Goal: Task Accomplishment & Management: Manage account settings

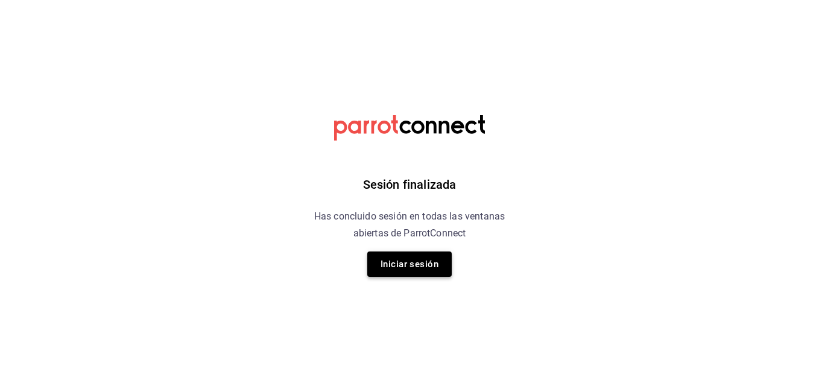
click at [397, 255] on button "Iniciar sesión" at bounding box center [409, 264] width 84 height 25
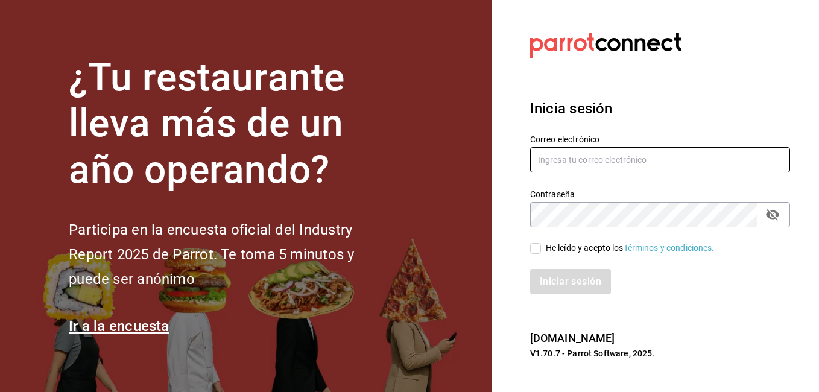
type input "fernando@alltrade.mx"
click at [540, 245] on input "He leído y acepto los Términos y condiciones." at bounding box center [535, 248] width 11 height 11
checkbox input "true"
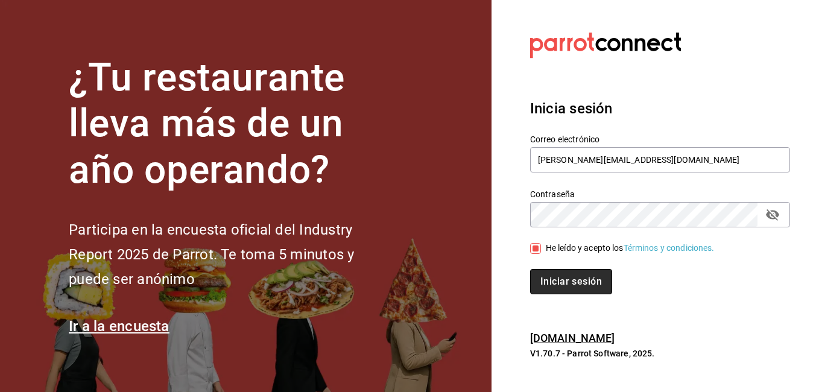
click at [551, 285] on button "Iniciar sesión" at bounding box center [571, 281] width 82 height 25
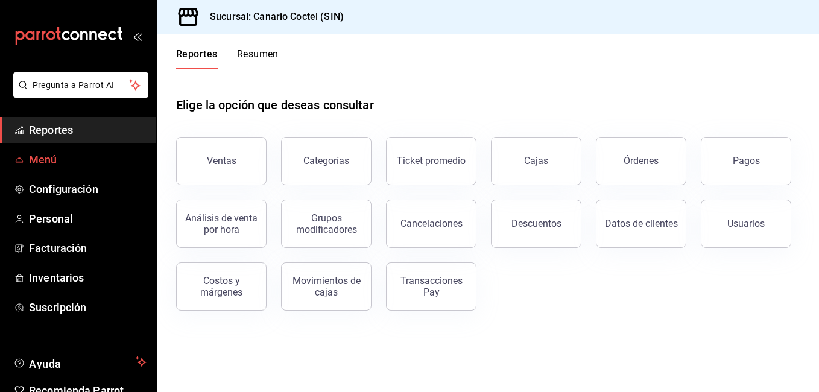
click at [109, 156] on span "Menú" at bounding box center [88, 159] width 118 height 16
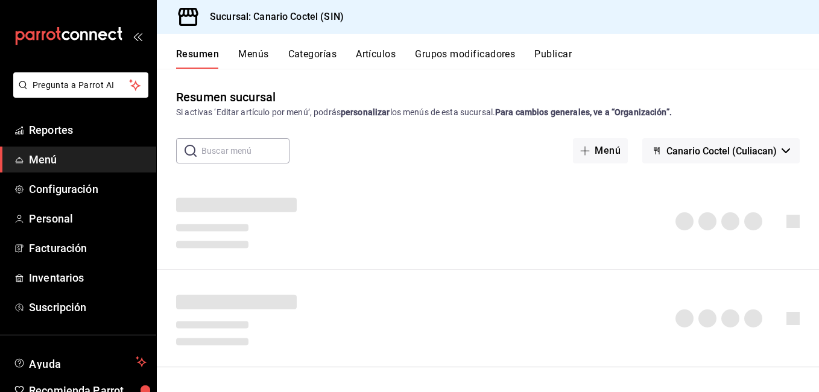
click at [370, 60] on button "Artículos" at bounding box center [376, 58] width 40 height 21
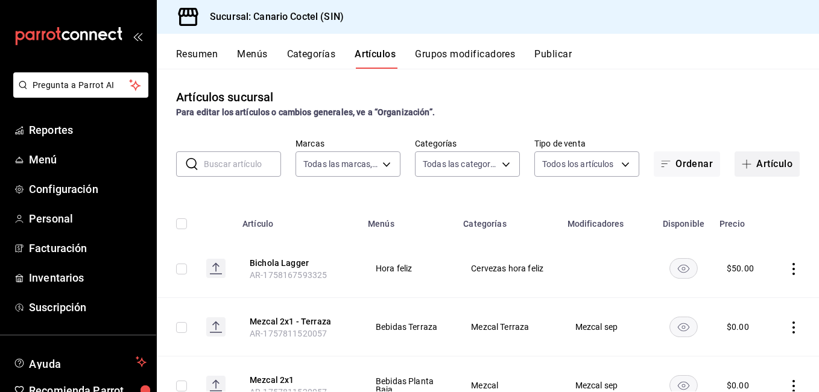
type input "1961613a-9f1c-4786-8348-f9f968c787d0"
type input "e05b8e75-9bf8-4565-86e2-b88b251293e1,20f34fdd-a79d-4c94-be77-13831b650b32,18cee…"
click at [776, 162] on button "Artículo" at bounding box center [767, 163] width 65 height 25
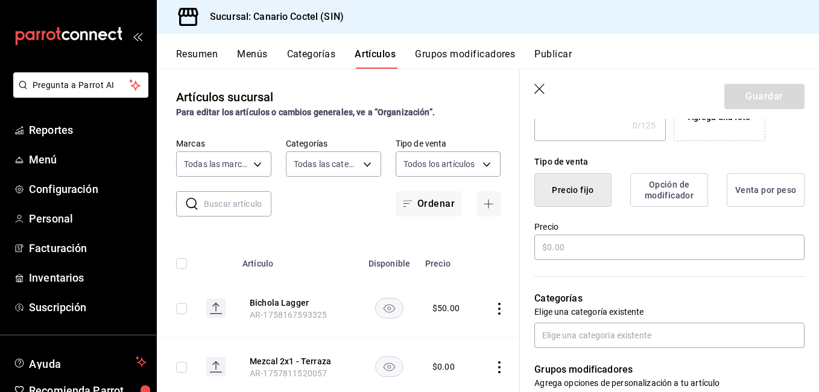
scroll to position [265, 0]
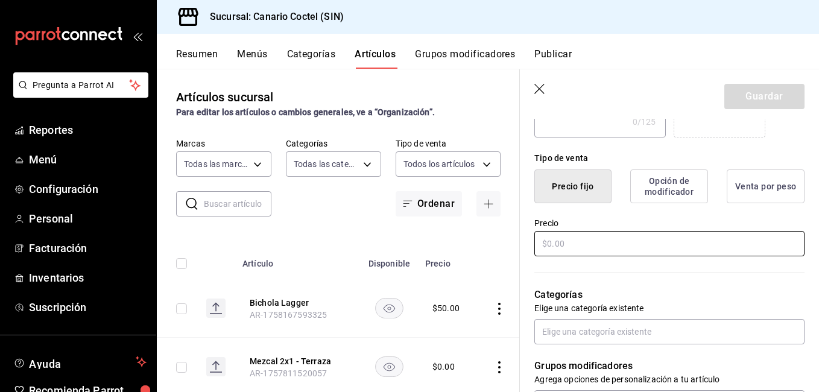
type input "Negroni Week"
click at [643, 235] on input "text" at bounding box center [669, 243] width 270 height 25
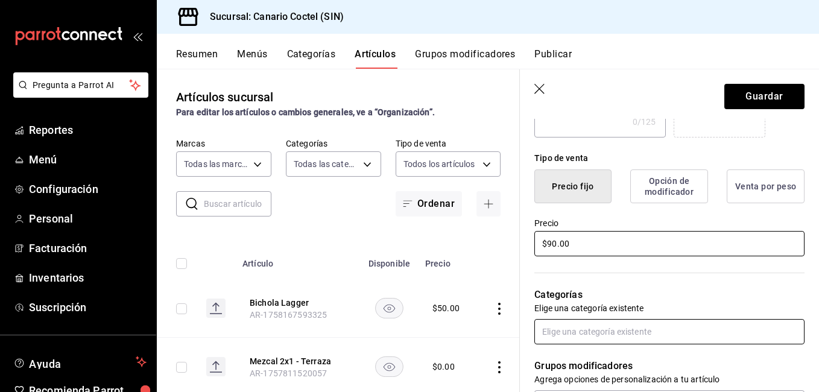
type input "$90.00"
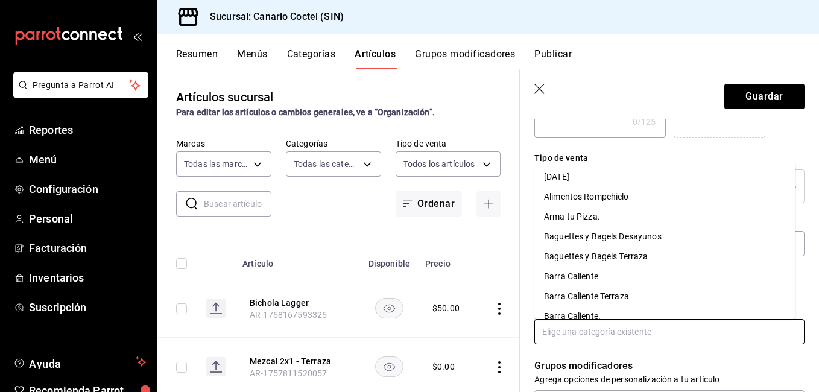
click at [633, 332] on input "text" at bounding box center [669, 331] width 270 height 25
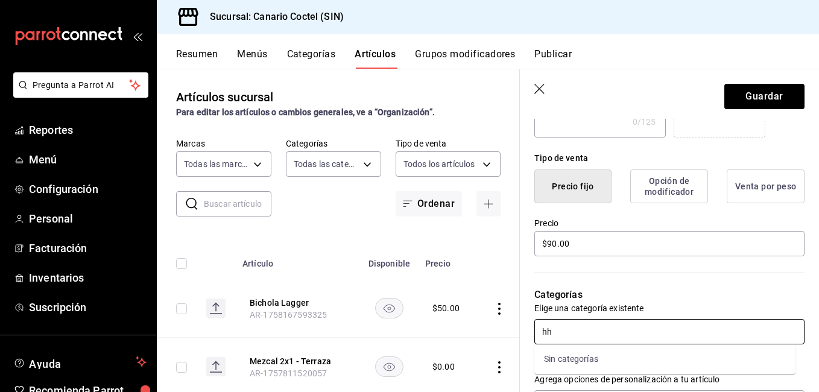
type input "h"
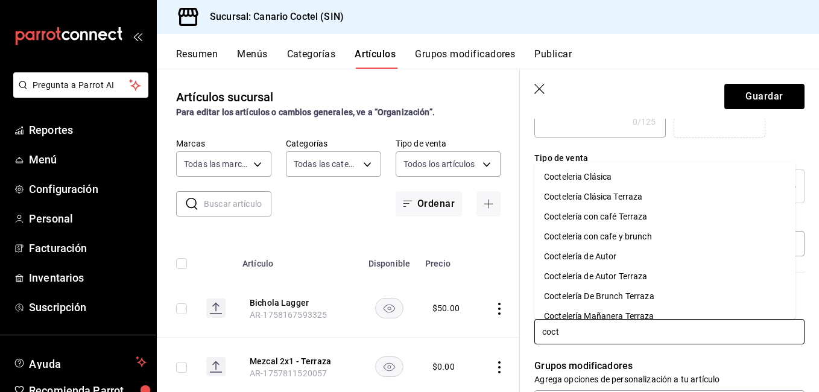
type input "cocte"
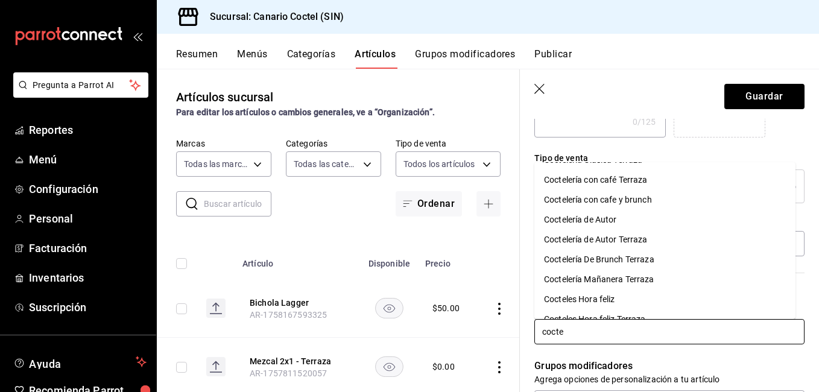
scroll to position [42, 0]
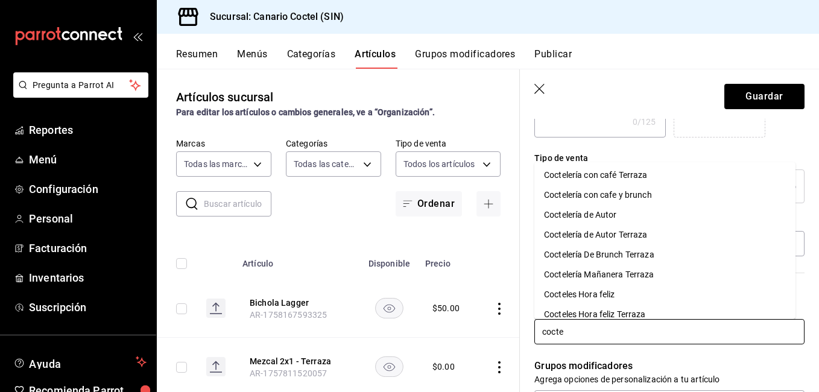
click at [634, 298] on li "Cocteles Hora feliz" at bounding box center [664, 295] width 261 height 20
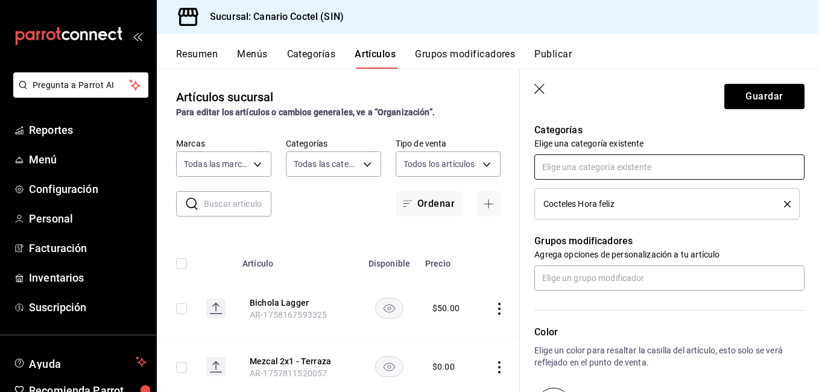
scroll to position [451, 0]
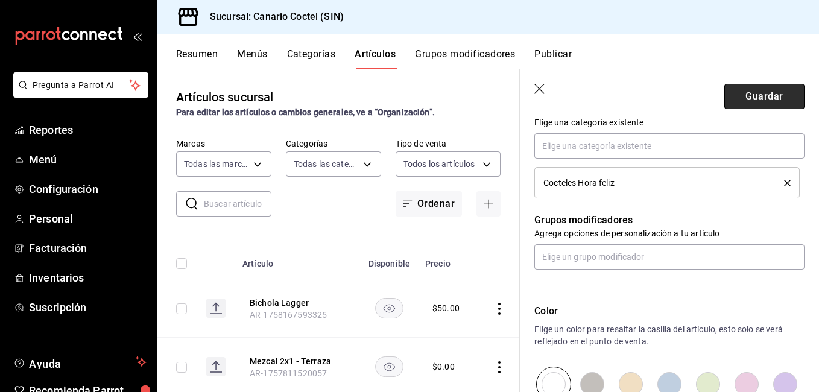
click at [742, 90] on button "Guardar" at bounding box center [764, 96] width 80 height 25
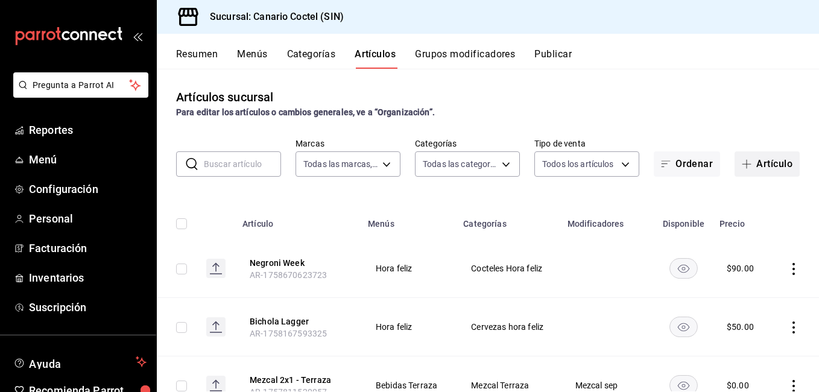
click at [764, 160] on button "Artículo" at bounding box center [767, 163] width 65 height 25
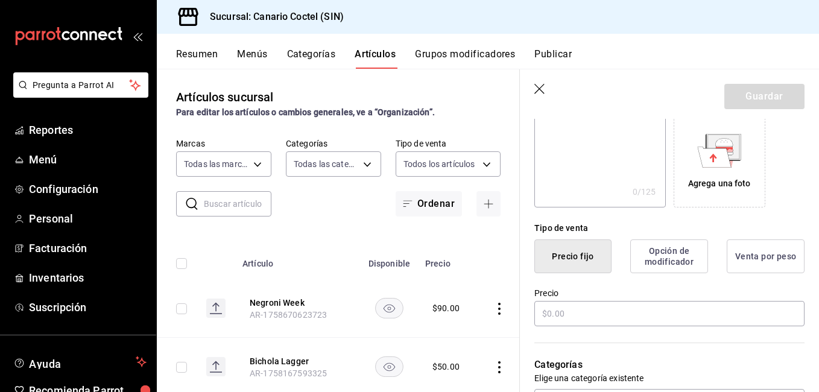
scroll to position [221, 0]
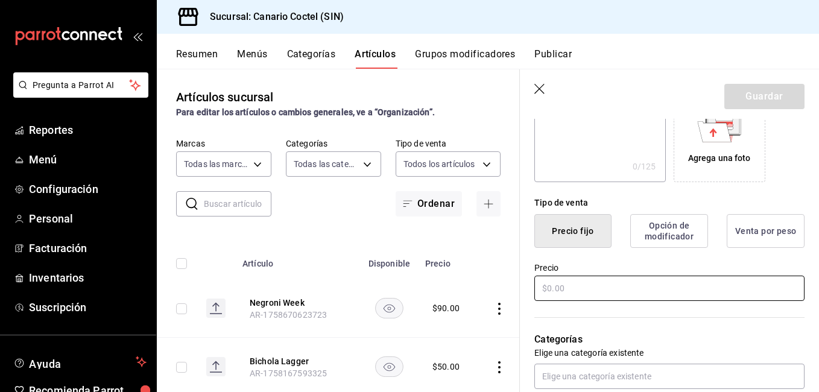
type input "Negroni Mezcal"
click at [601, 290] on input "text" at bounding box center [669, 288] width 270 height 25
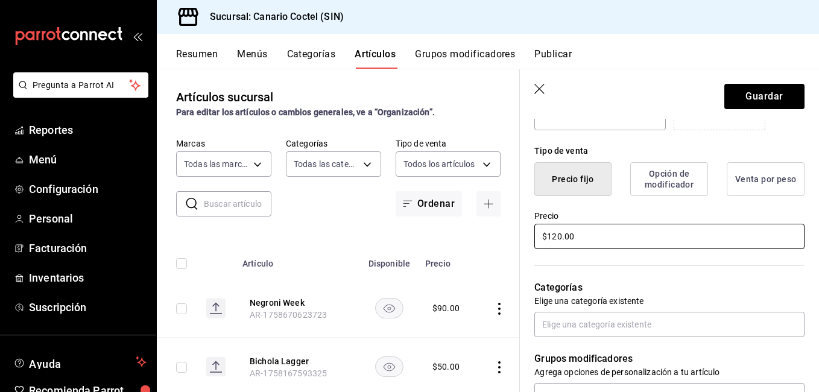
scroll to position [278, 0]
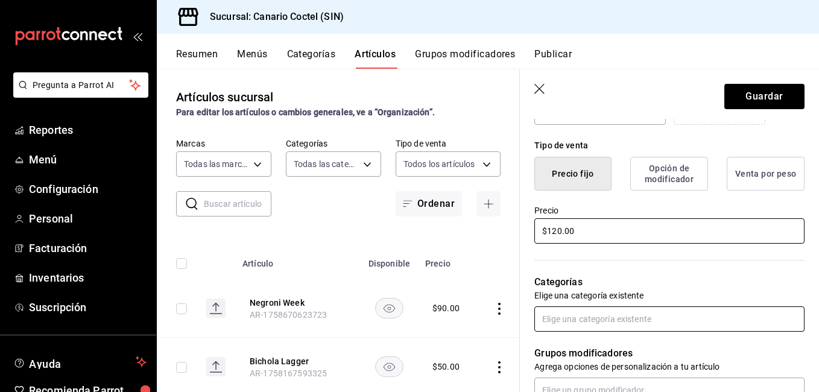
type input "$120.00"
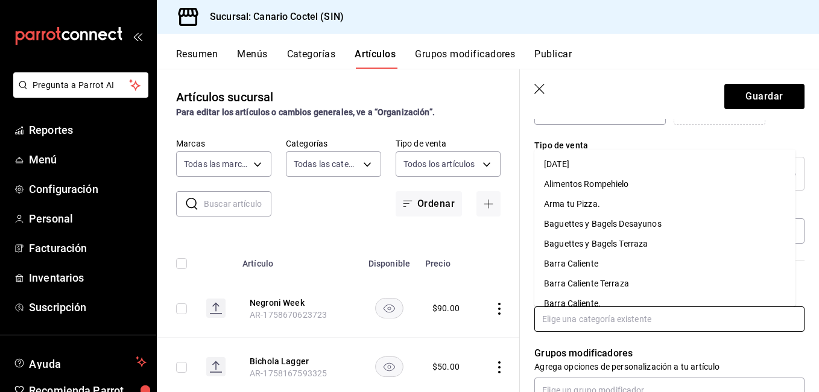
click at [607, 314] on input "text" at bounding box center [669, 318] width 270 height 25
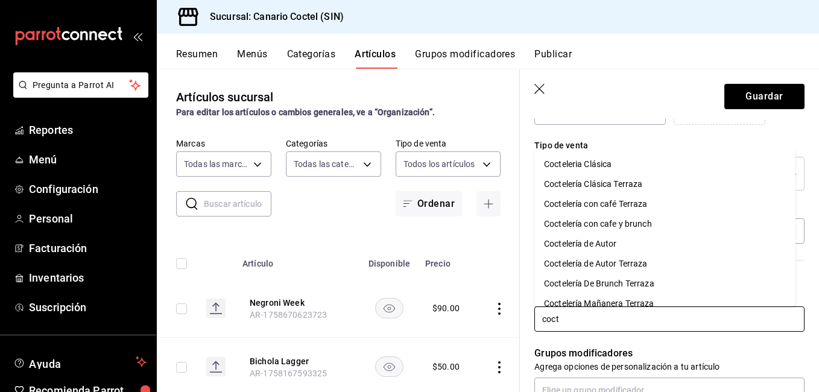
type input "cocte"
click at [784, 235] on ul "Cocteleria Clásica Coctelería Clásica Terraza Coctelería con café Terraza Cocte…" at bounding box center [664, 228] width 261 height 157
click at [784, 235] on li "Coctelería de Autor" at bounding box center [664, 244] width 261 height 20
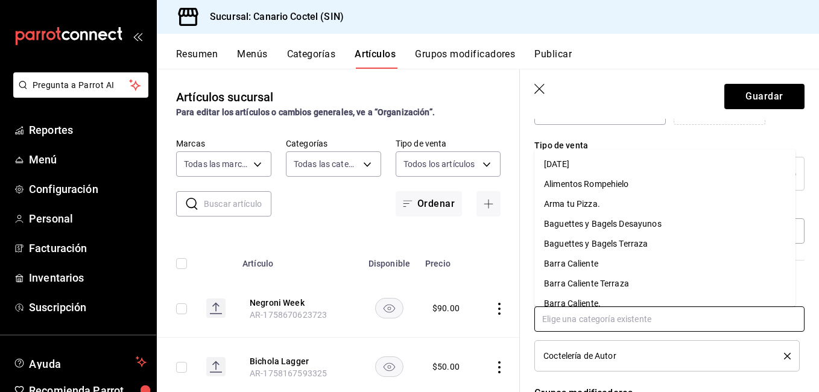
click at [606, 318] on input "text" at bounding box center [669, 318] width 270 height 25
click at [776, 352] on div "Coctelería de Autor" at bounding box center [666, 355] width 247 height 13
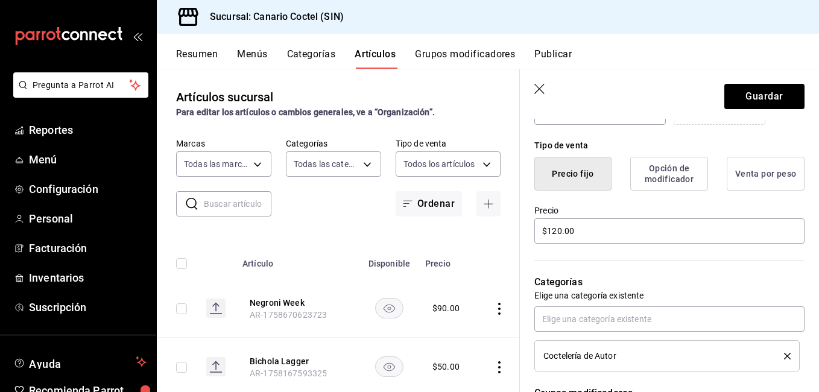
click at [784, 355] on icon "delete" at bounding box center [787, 356] width 7 height 7
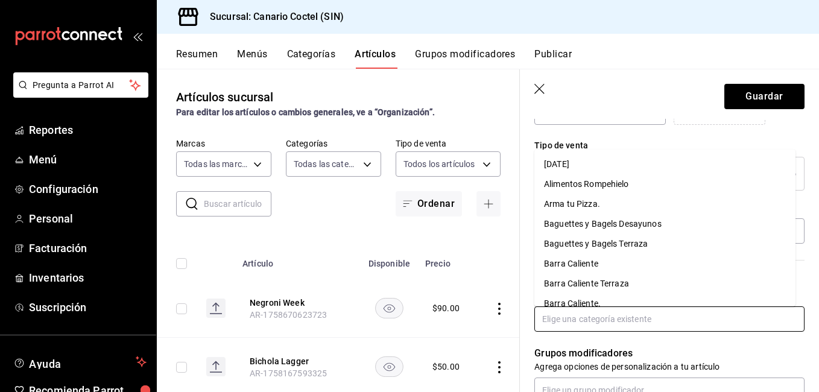
click at [678, 323] on input "text" at bounding box center [669, 318] width 270 height 25
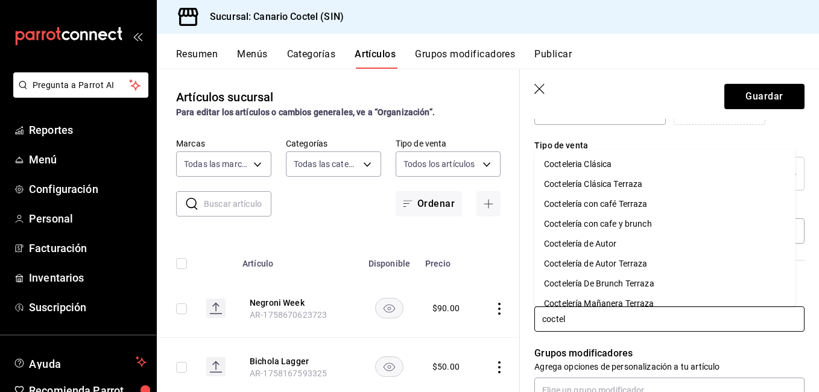
type input "coctele"
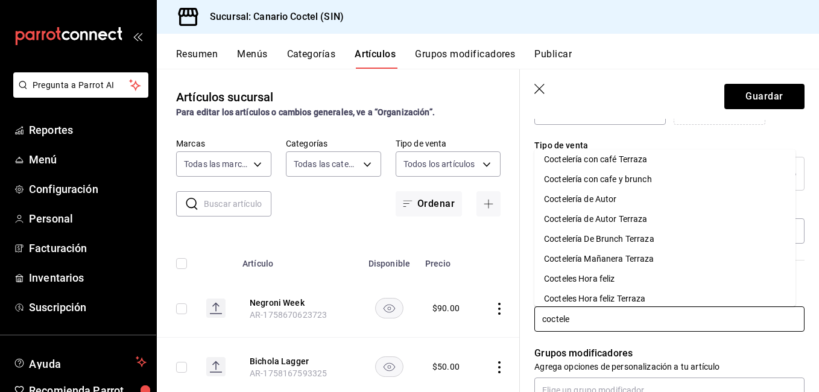
scroll to position [52, 0]
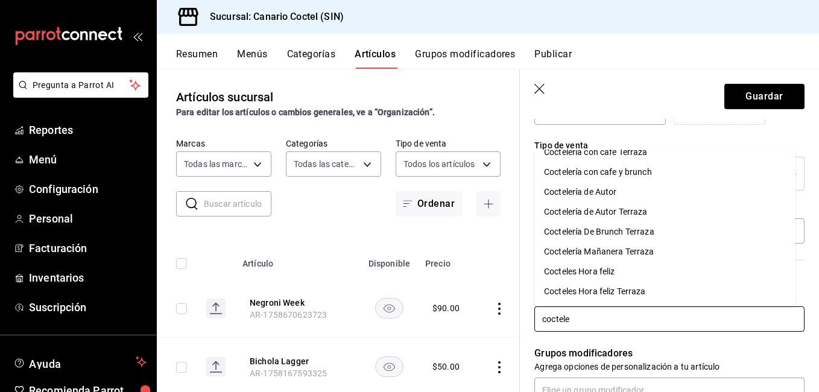
click at [564, 271] on li "Cocteles Hora feliz" at bounding box center [664, 272] width 261 height 20
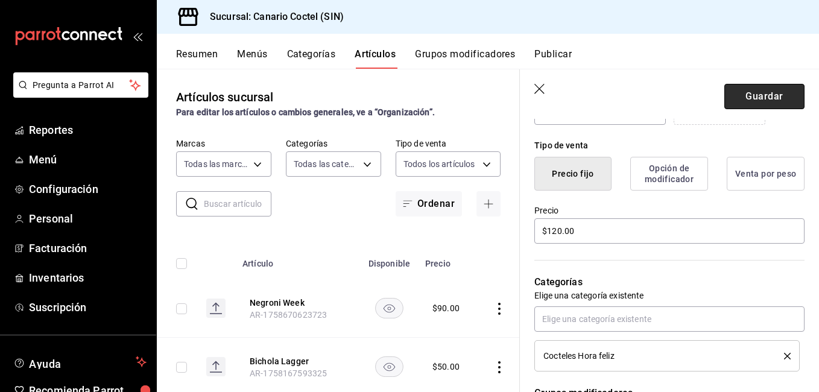
click at [767, 95] on button "Guardar" at bounding box center [764, 96] width 80 height 25
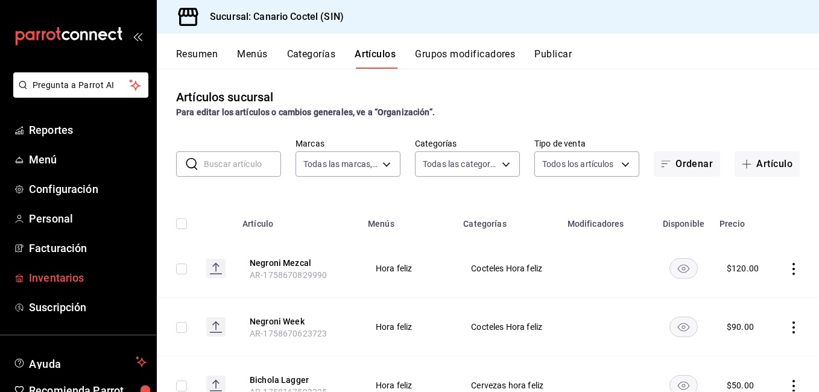
click at [56, 280] on span "Inventarios" at bounding box center [88, 278] width 118 height 16
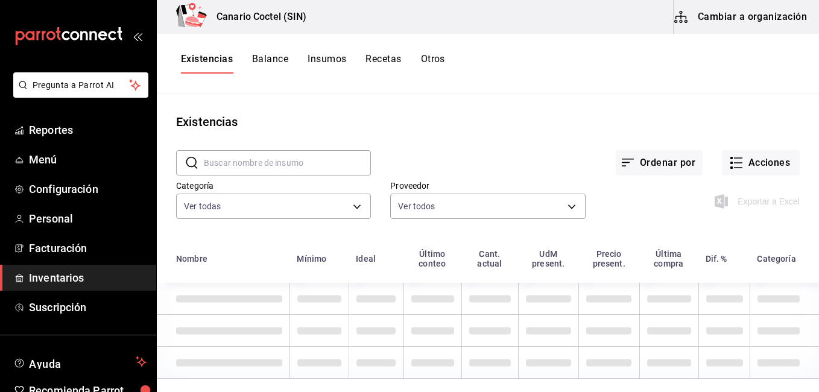
click at [377, 52] on div "Existencias Balance Insumos Recetas Otros" at bounding box center [488, 64] width 662 height 60
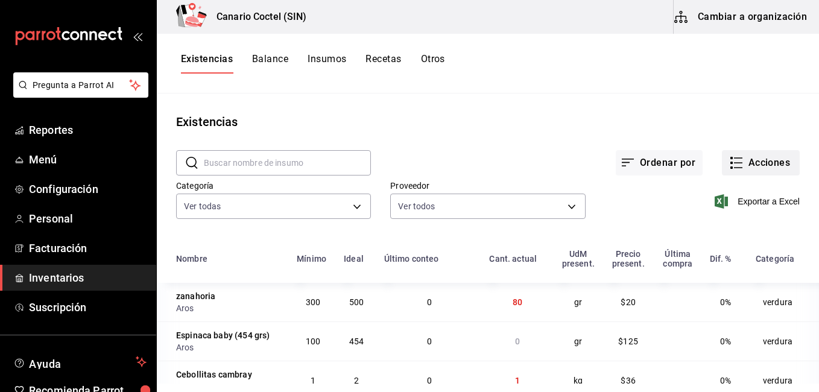
click at [768, 169] on button "Acciones" at bounding box center [761, 162] width 78 height 25
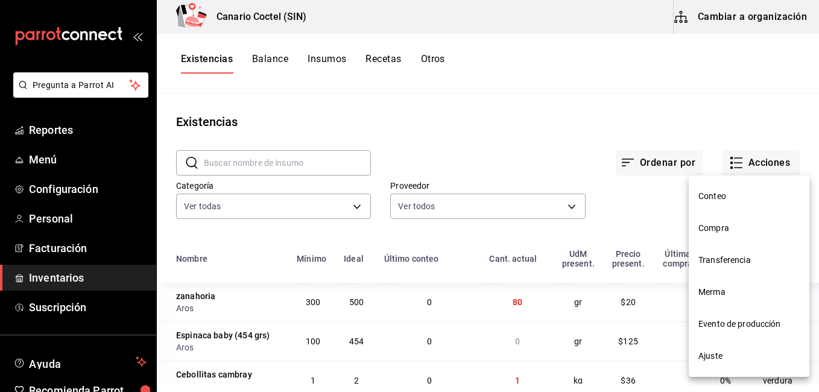
click at [748, 10] on div at bounding box center [409, 196] width 819 height 392
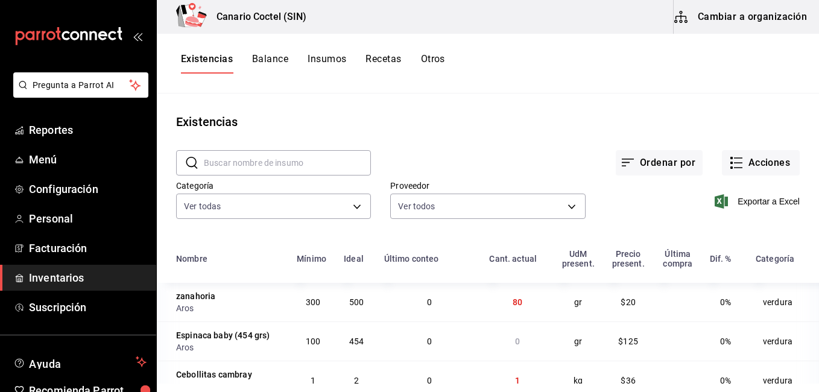
click at [742, 17] on button "Cambiar a organización" at bounding box center [742, 17] width 136 height 34
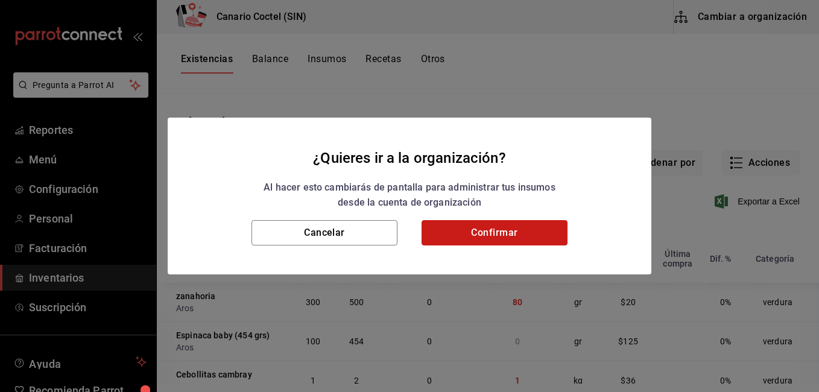
click at [525, 235] on button "Confirmar" at bounding box center [495, 232] width 146 height 25
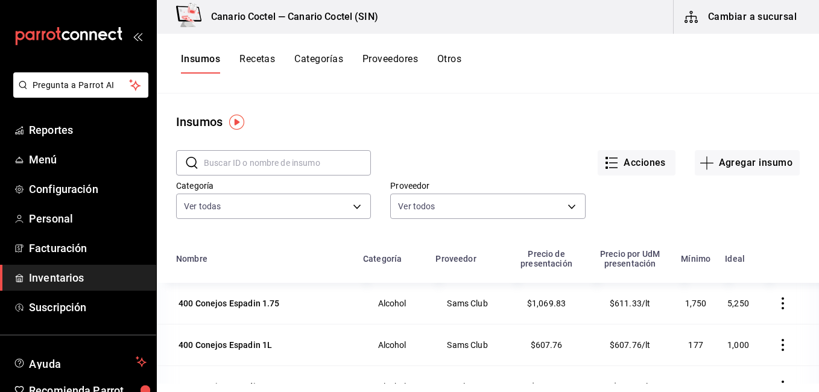
click at [257, 54] on button "Recetas" at bounding box center [257, 63] width 36 height 21
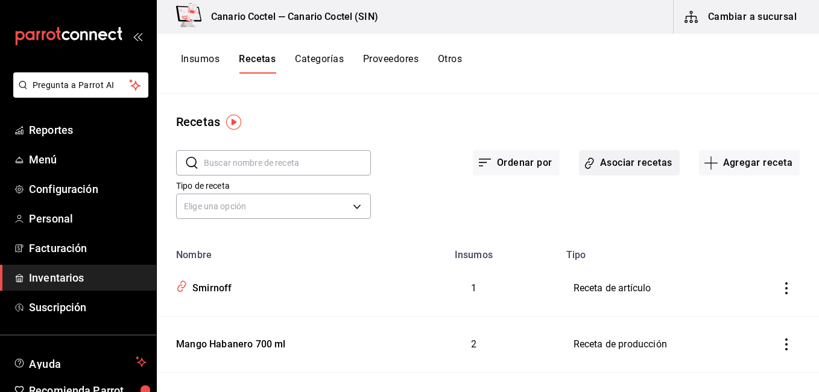
click at [618, 162] on button "Asociar recetas" at bounding box center [629, 162] width 101 height 25
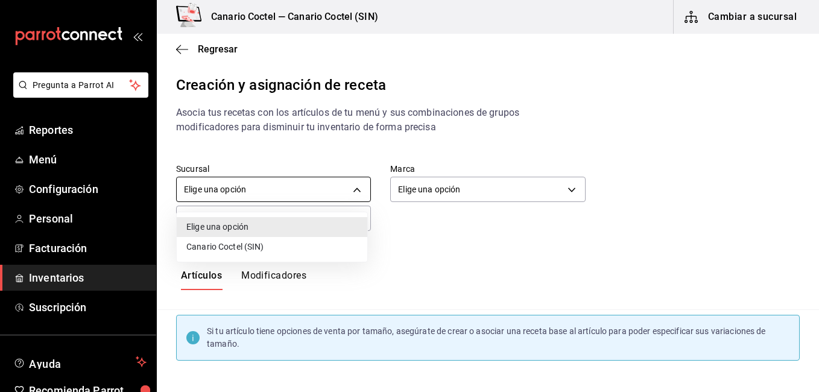
click at [345, 196] on body "Pregunta a Parrot AI Reportes Menú Configuración Personal Facturación Inventari…" at bounding box center [409, 186] width 819 height 372
drag, startPoint x: 309, startPoint y: 240, endPoint x: 426, endPoint y: 189, distance: 127.2
click at [426, 189] on div "Elige una opción Canario Coctel (SIN)" at bounding box center [409, 196] width 819 height 392
click at [426, 189] on div at bounding box center [409, 196] width 819 height 392
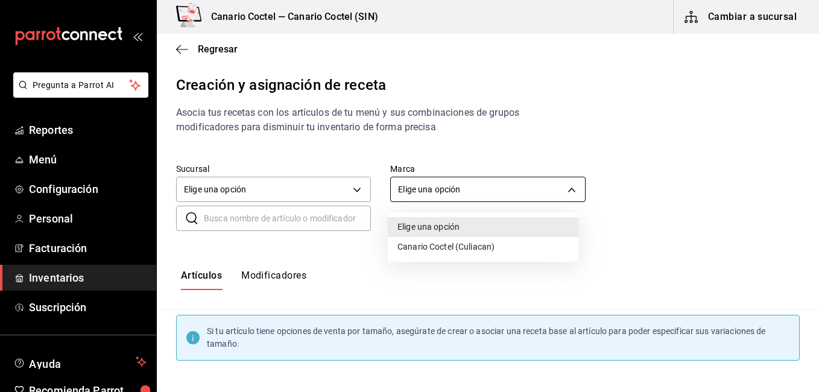
click at [428, 198] on body "Pregunta a Parrot AI Reportes Menú Configuración Personal Facturación Inventari…" at bounding box center [409, 186] width 819 height 372
click at [414, 250] on li "Canario Coctel (Culiacan)" at bounding box center [483, 247] width 191 height 20
type input "1961613a-9f1c-4786-8348-f9f968c787d0"
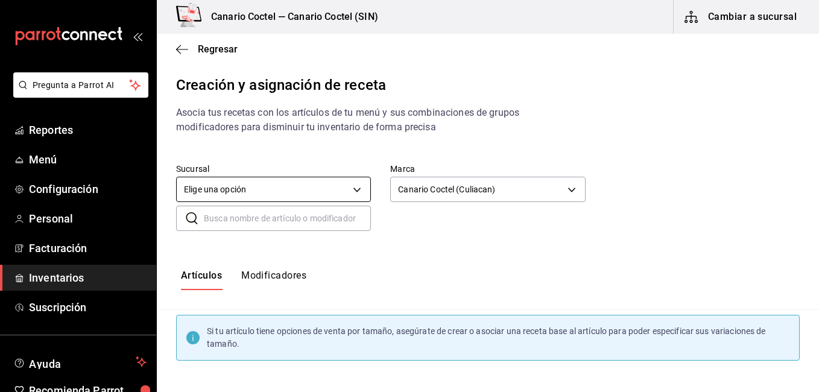
click at [315, 177] on body "Pregunta a Parrot AI Reportes Menú Configuración Personal Facturación Inventari…" at bounding box center [409, 186] width 819 height 372
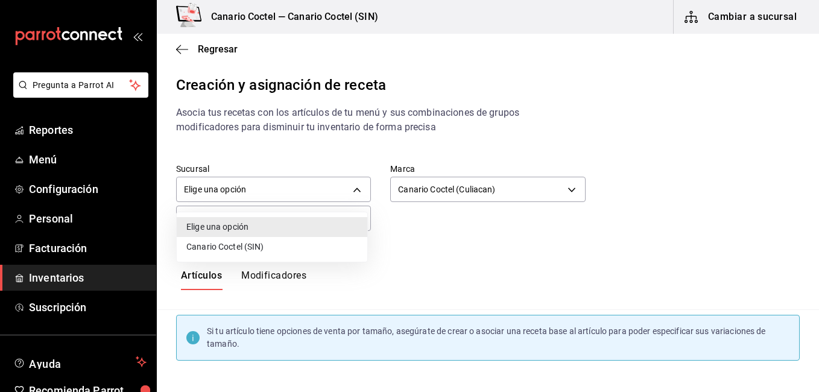
click at [282, 241] on li "Canario Coctel (SIN)" at bounding box center [272, 247] width 191 height 20
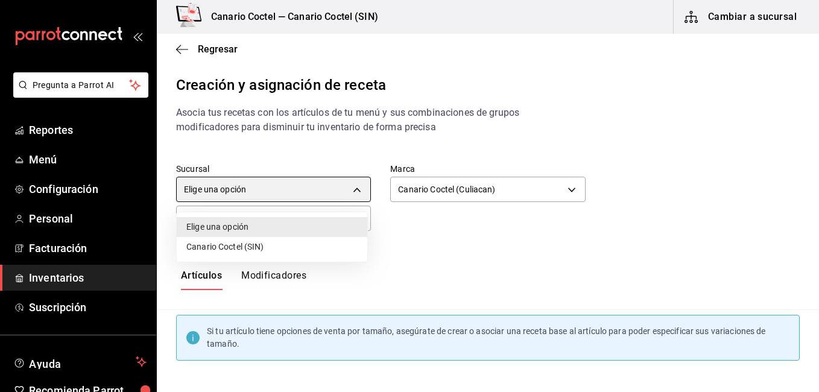
type input "ad3ba72b-c9b5-4845-9072-d53e6b03dc65"
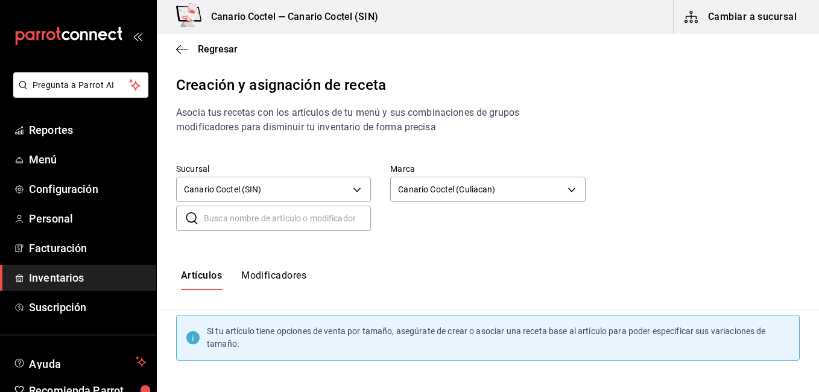
click at [350, 222] on input "text" at bounding box center [287, 218] width 167 height 24
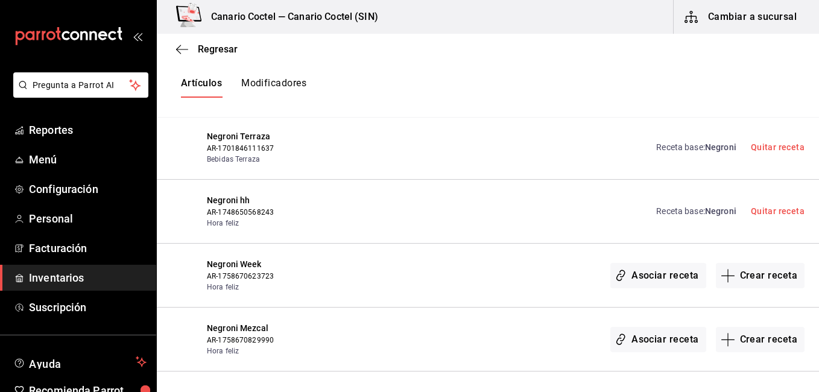
scroll to position [314, 0]
type input "[PERSON_NAME]"
click at [659, 277] on button "Asociar receta" at bounding box center [657, 275] width 95 height 25
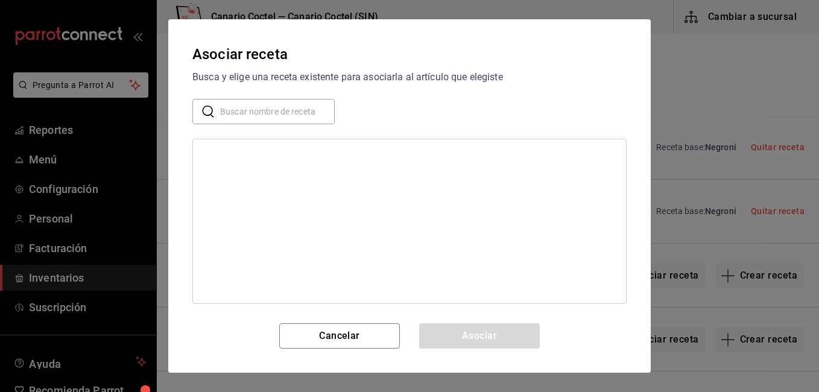
click at [280, 107] on input "text" at bounding box center [277, 112] width 115 height 24
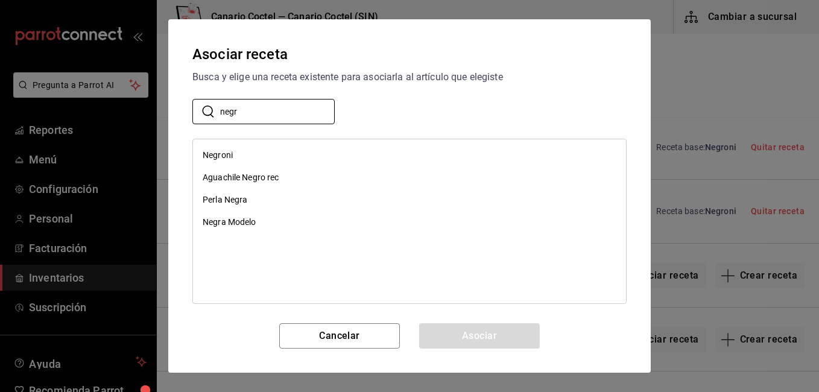
type input "negr"
click at [224, 151] on div "Negroni" at bounding box center [218, 155] width 30 height 13
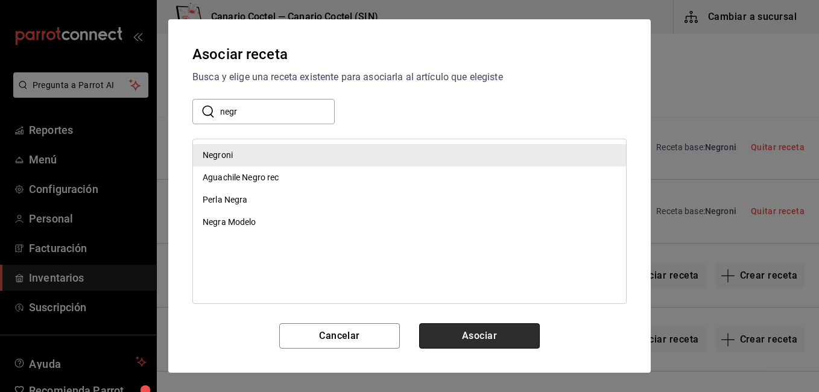
click at [438, 331] on button "Asociar" at bounding box center [479, 335] width 121 height 25
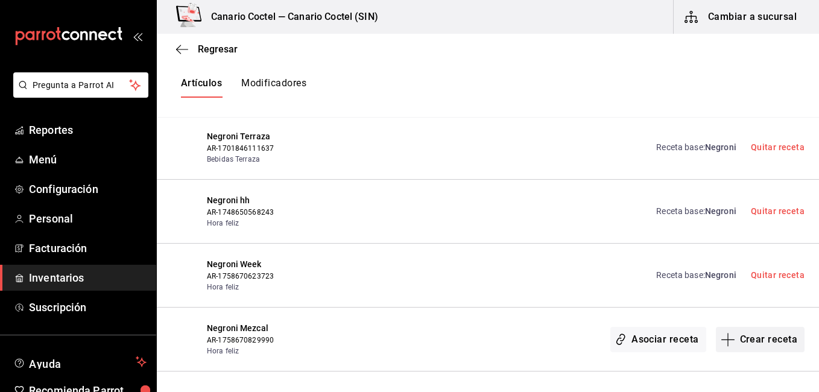
click at [757, 332] on button "Crear receta" at bounding box center [760, 339] width 89 height 25
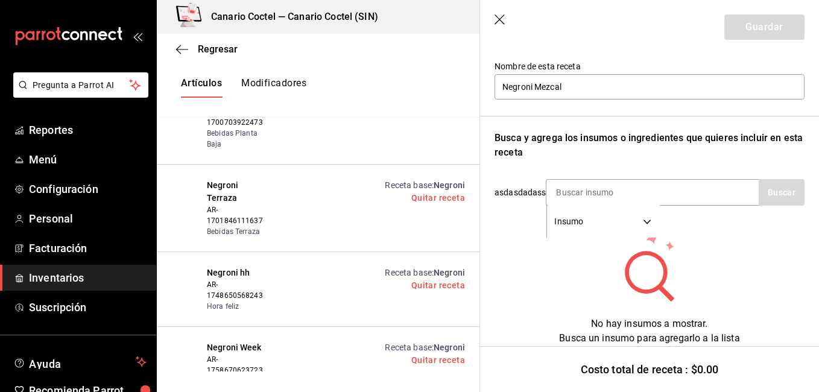
scroll to position [123, 0]
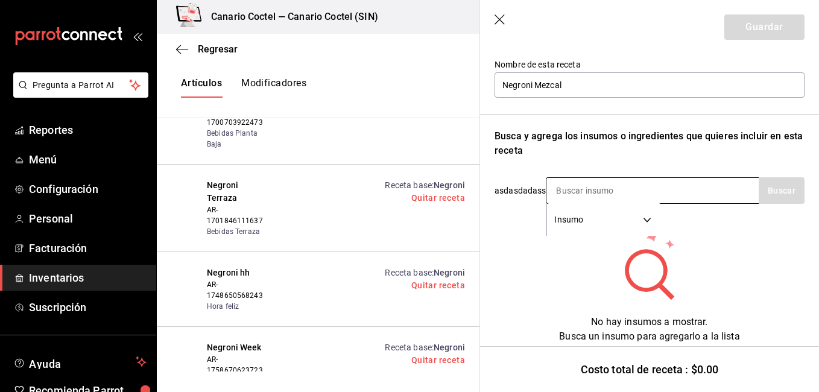
click at [677, 184] on div "Insumo SUPPLY" at bounding box center [652, 190] width 213 height 27
click at [676, 184] on div "Insumo SUPPLY" at bounding box center [652, 190] width 213 height 27
click at [604, 188] on input at bounding box center [606, 190] width 121 height 25
type input "e"
type input "santa"
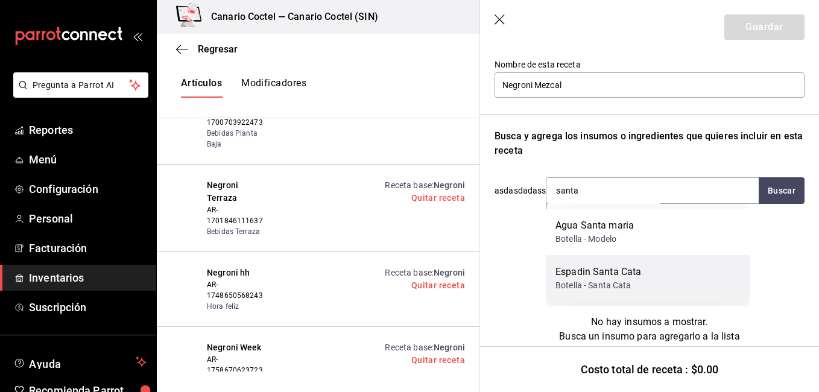
click at [625, 286] on div "Botella - Santa Cata" at bounding box center [599, 285] width 86 height 13
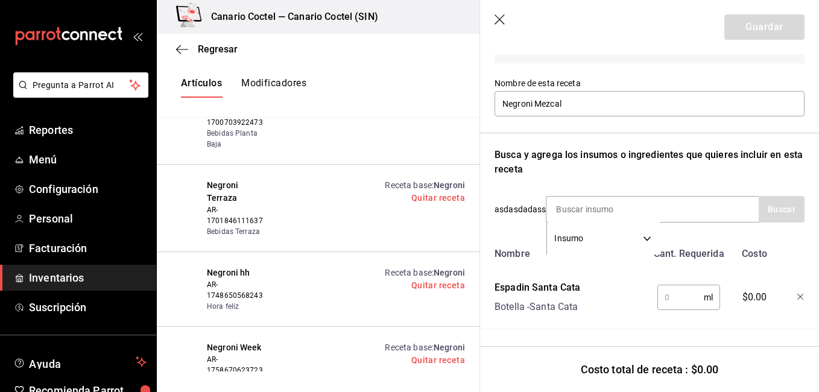
scroll to position [113, 0]
click at [693, 294] on input "text" at bounding box center [680, 297] width 46 height 24
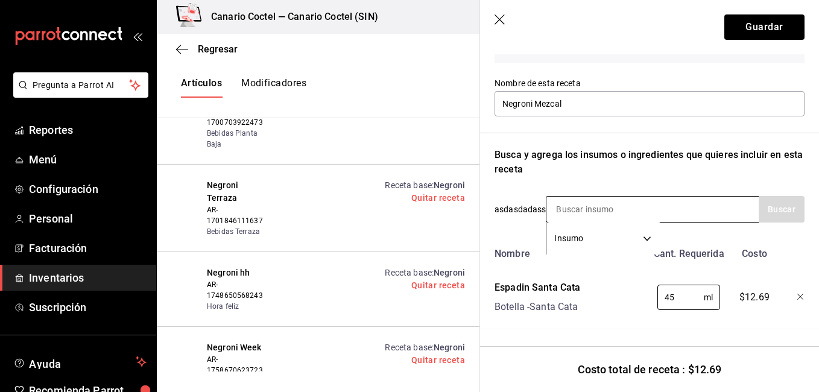
type input "45"
click at [690, 196] on div "Insumo SUPPLY" at bounding box center [652, 209] width 213 height 27
click at [595, 204] on input at bounding box center [606, 209] width 121 height 25
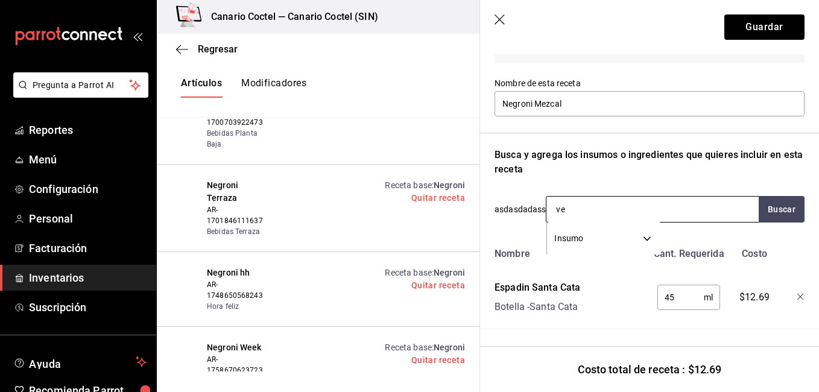
type input "ver"
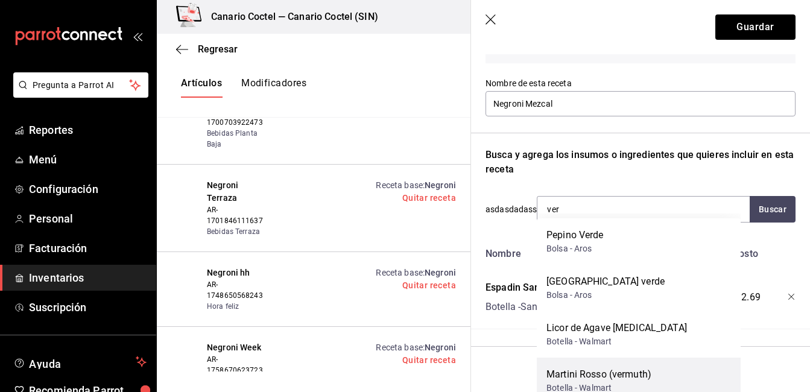
click at [565, 367] on div "Martini Rosso (vermuth)" at bounding box center [598, 374] width 105 height 14
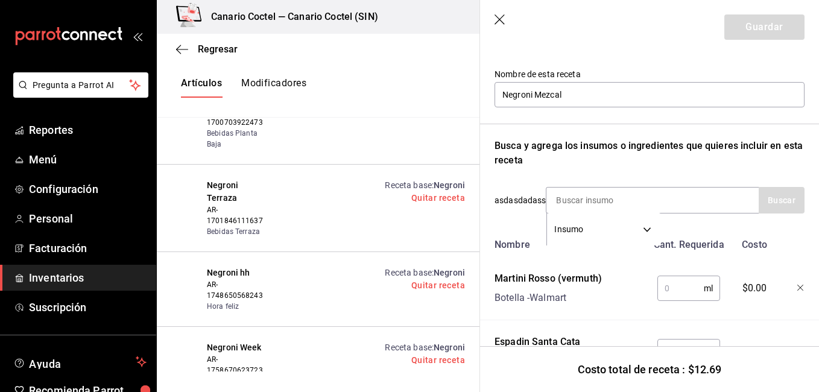
click at [666, 288] on input "text" at bounding box center [680, 288] width 46 height 24
click at [666, 288] on input "3" at bounding box center [680, 288] width 46 height 24
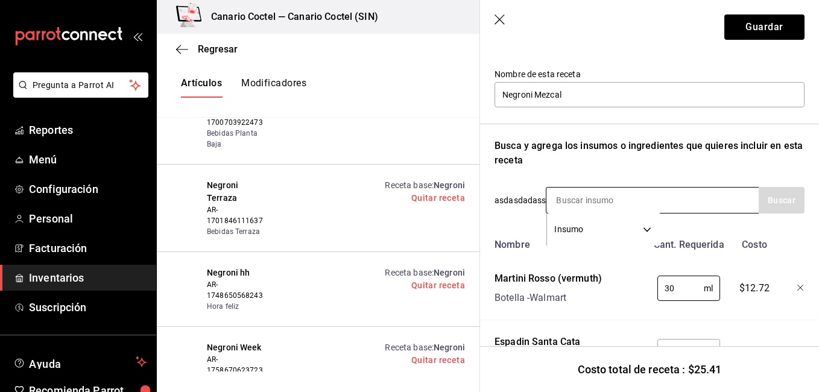
type input "30"
click at [680, 205] on div "Insumo SUPPLY" at bounding box center [652, 200] width 213 height 27
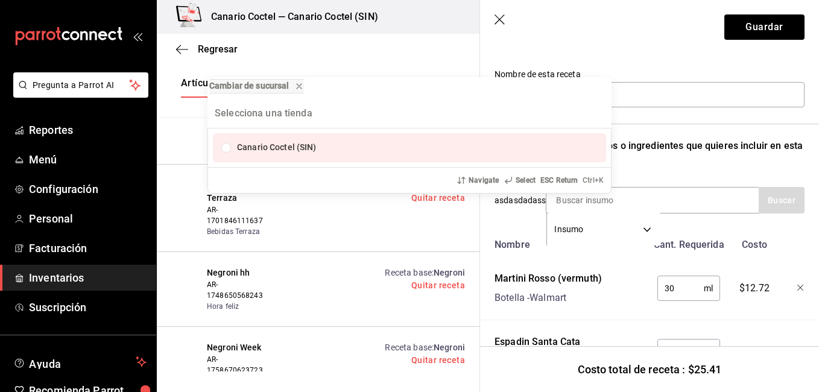
click at [694, 201] on div "Cambiar de sucursal Canario Coctel (SIN) Navigate Select ESC Return Ctrl+ K" at bounding box center [409, 196] width 819 height 392
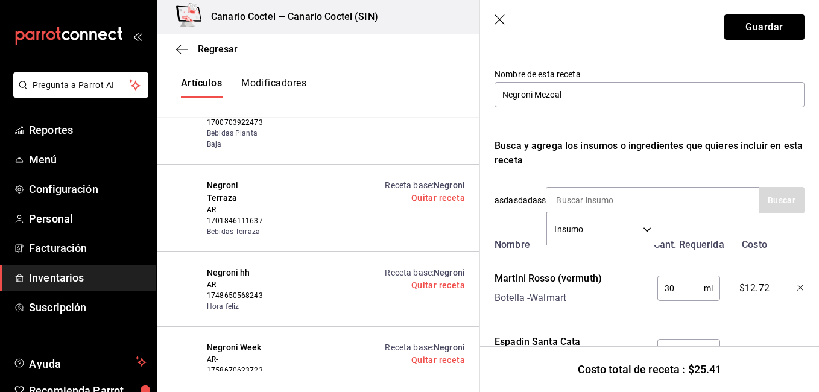
click at [694, 201] on div "Insumo SUPPLY" at bounding box center [652, 200] width 213 height 27
click at [693, 201] on div "Insumo SUPPLY" at bounding box center [652, 200] width 213 height 27
click at [583, 200] on input at bounding box center [606, 200] width 121 height 25
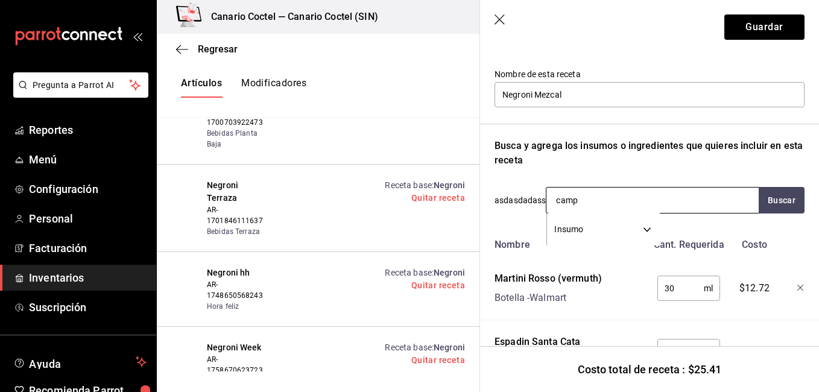
type input "campa"
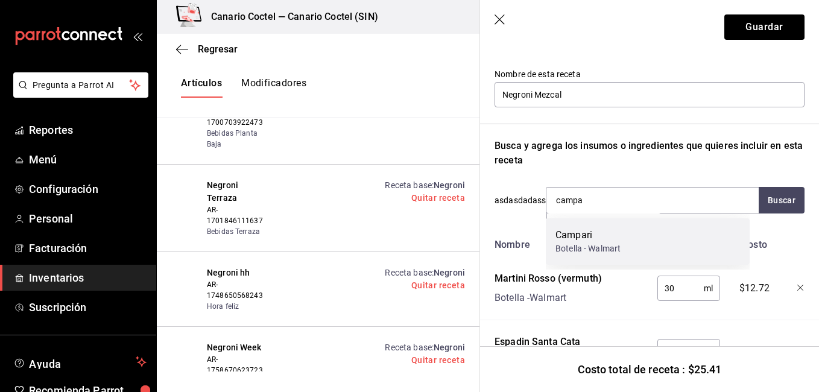
click at [576, 238] on div "Campari" at bounding box center [588, 235] width 65 height 14
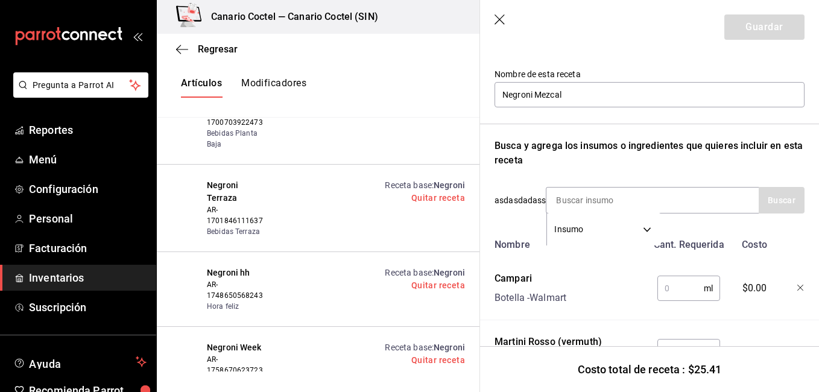
click at [668, 297] on input "text" at bounding box center [680, 288] width 46 height 24
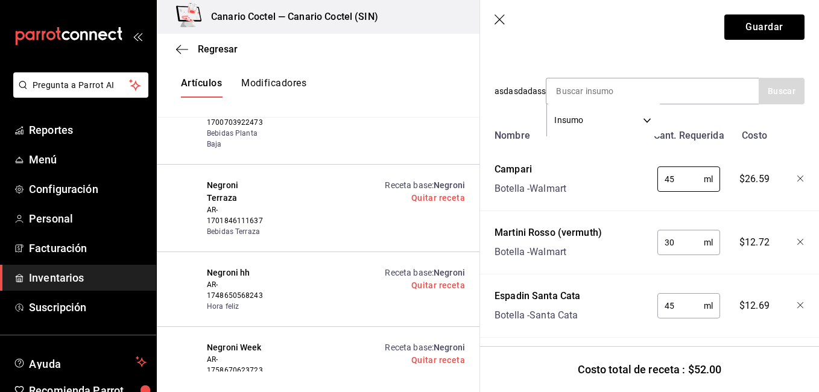
scroll to position [229, 0]
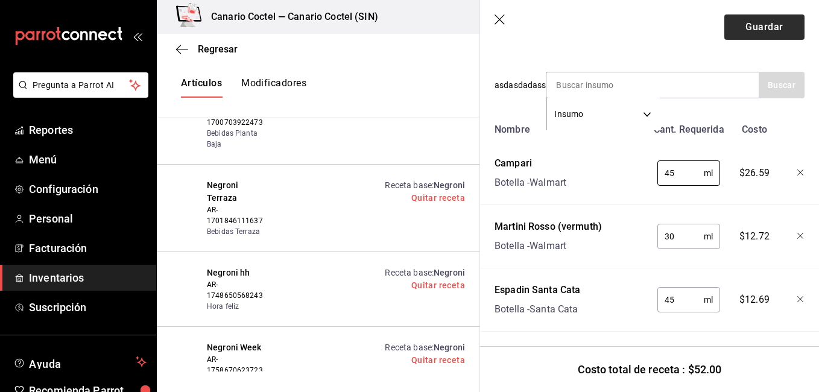
type input "45"
click at [759, 27] on button "Guardar" at bounding box center [764, 26] width 80 height 25
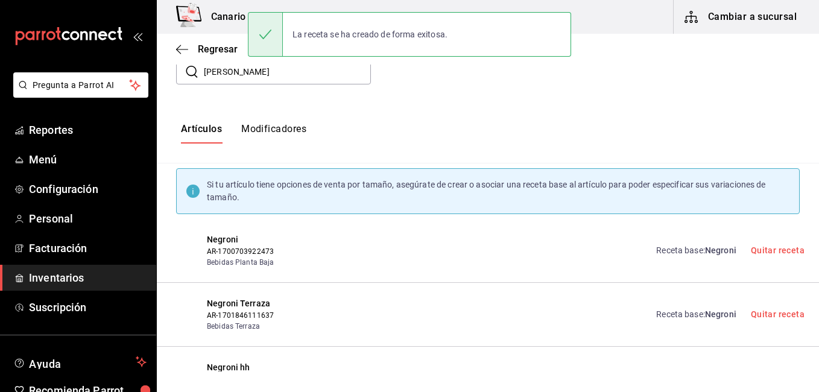
scroll to position [115, 0]
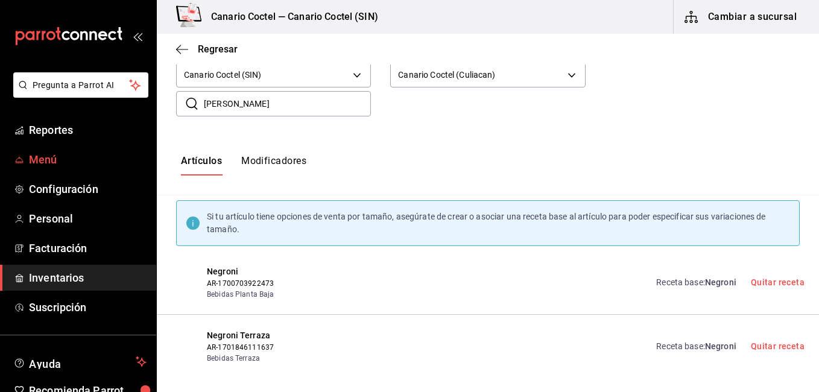
click at [60, 162] on span "Menú" at bounding box center [88, 159] width 118 height 16
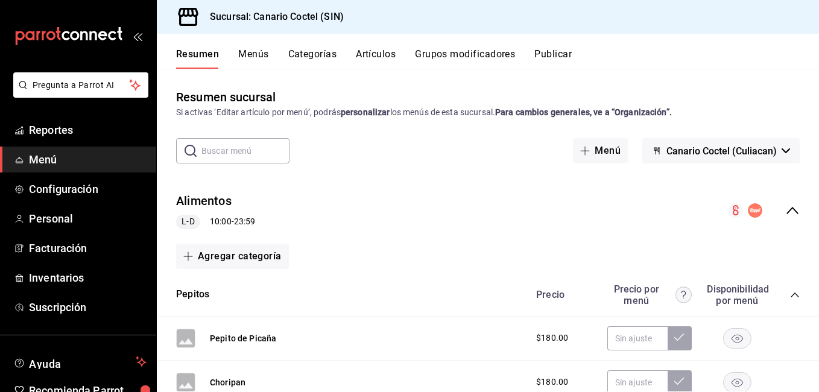
click at [385, 60] on button "Artículos" at bounding box center [376, 58] width 40 height 21
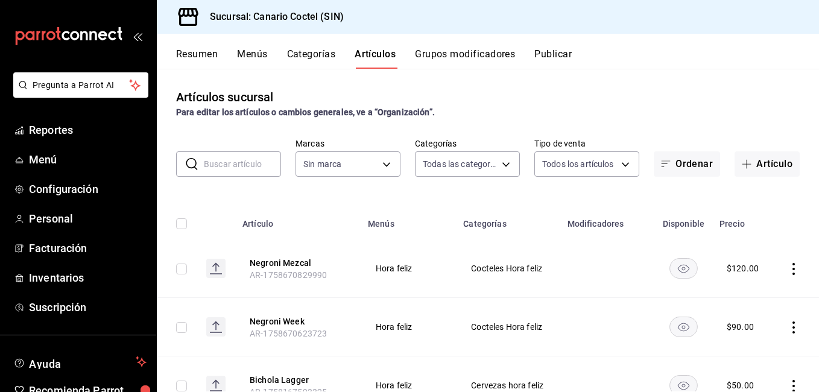
type input "e05b8e75-9bf8-4565-86e2-b88b251293e1,20f34fdd-a79d-4c94-be77-13831b650b32,18cee…"
type input "1961613a-9f1c-4786-8348-f9f968c787d0"
click at [235, 162] on input "text" at bounding box center [242, 164] width 77 height 24
type input "pep"
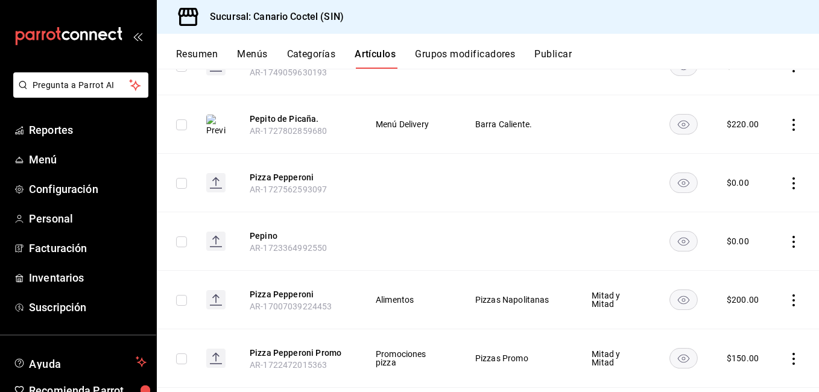
scroll to position [195, 0]
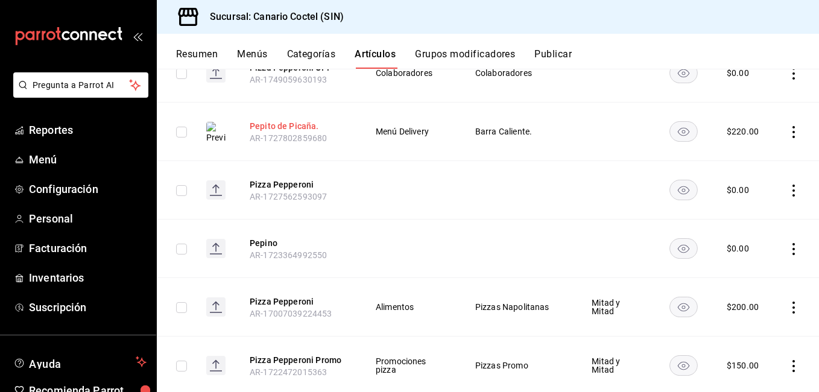
click at [310, 121] on button "Pepito de Picaña." at bounding box center [298, 126] width 97 height 12
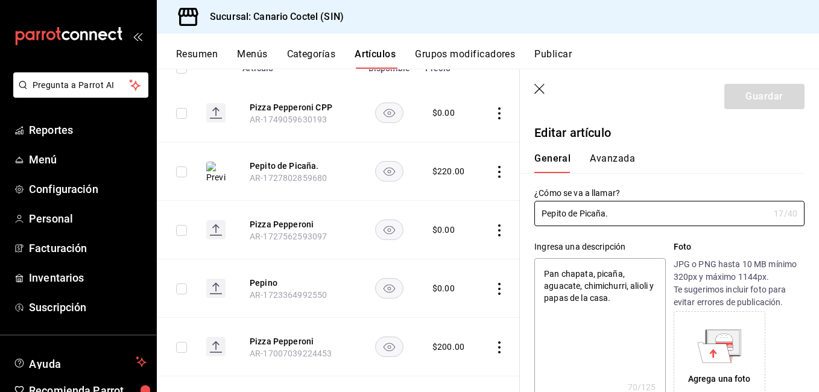
type textarea "x"
type input "$220.00"
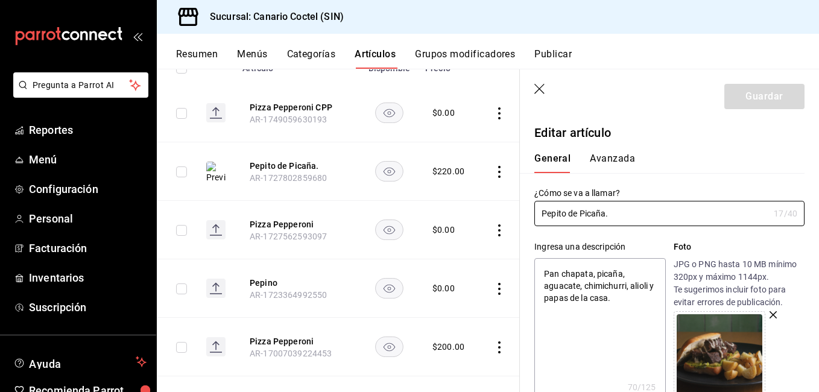
type input "Pepito de Picaña"
type textarea "x"
type input "Pepito de Picañ"
type textarea "x"
type input "Pepito de [MEDICAL_DATA]"
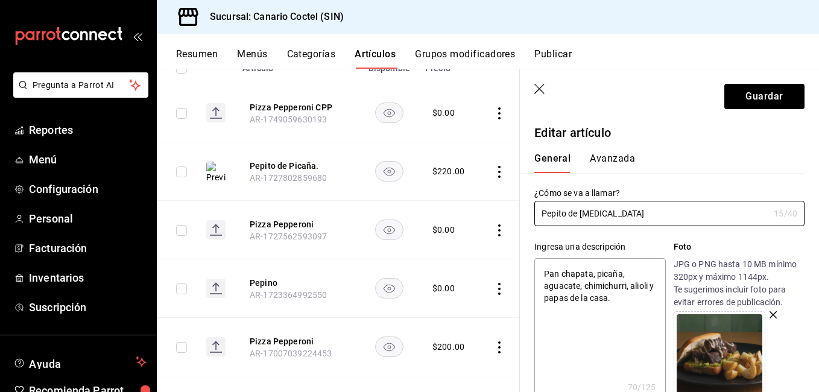
type textarea "x"
type input "Pepito de Pic"
type textarea "x"
type input "Pepito de Pi"
type textarea "x"
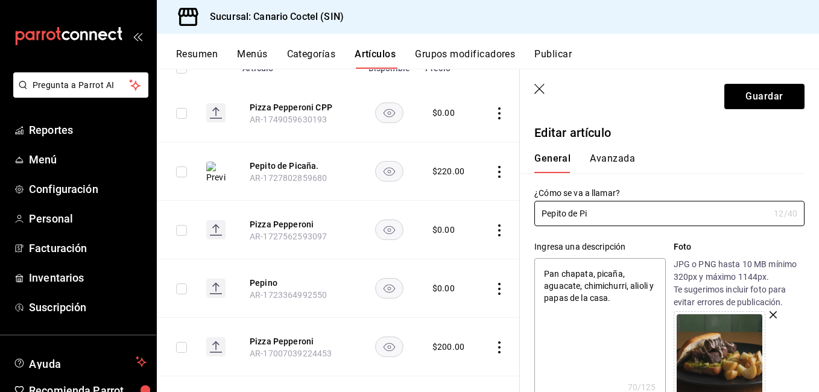
type input "Pepito de P"
type textarea "x"
type input "Pepito de"
type textarea "x"
type input "Pepito de R"
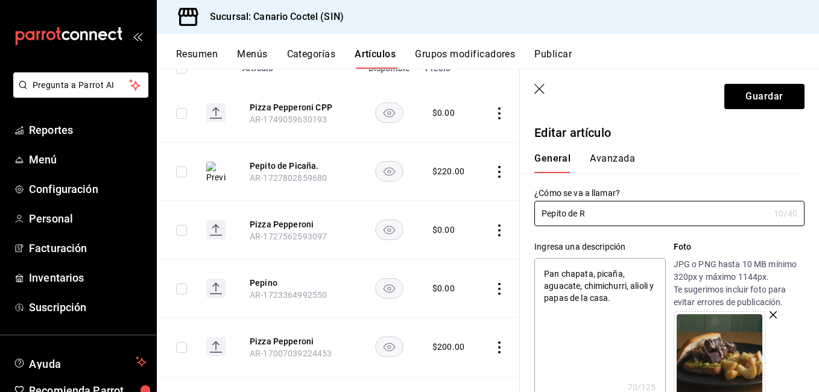
type textarea "x"
type input "Pepito de Re"
type textarea "x"
type input "Pepito de Res"
type textarea "x"
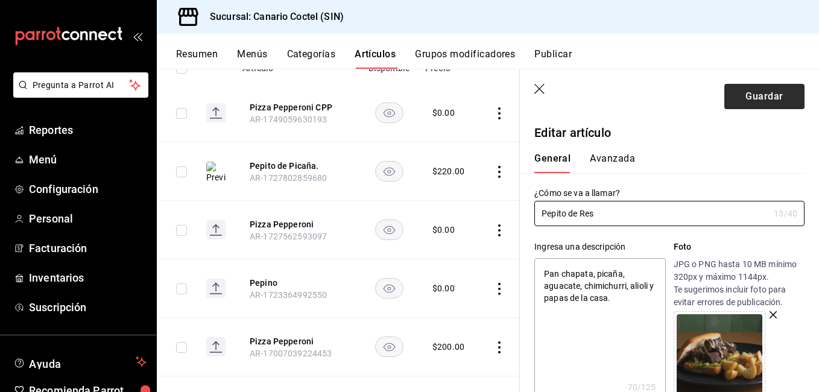
type input "Pepito de Res"
click at [758, 103] on button "Guardar" at bounding box center [764, 96] width 80 height 25
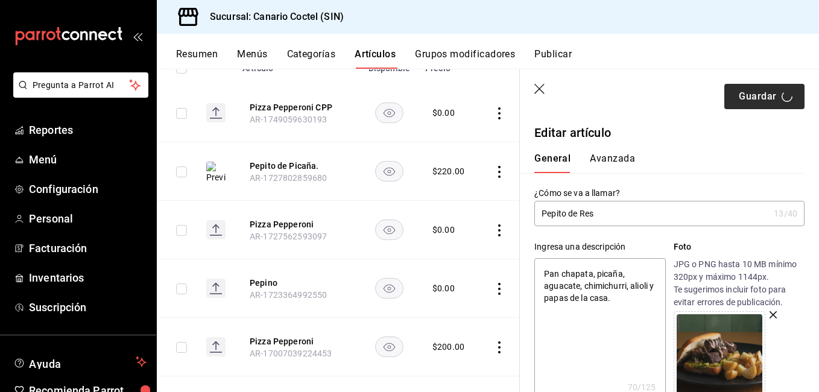
type textarea "x"
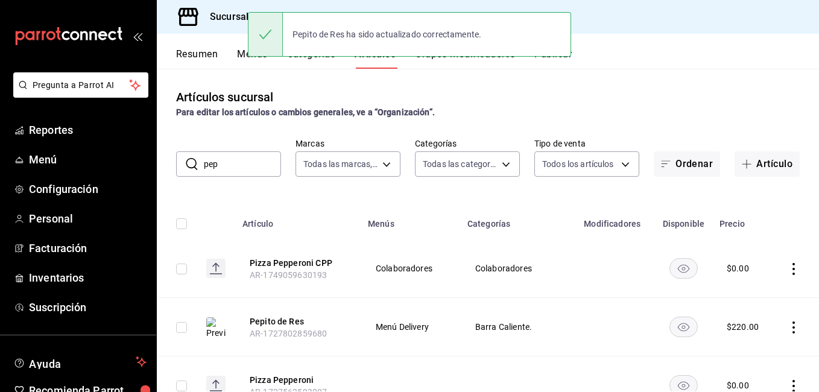
click at [258, 167] on input "pep" at bounding box center [242, 164] width 77 height 24
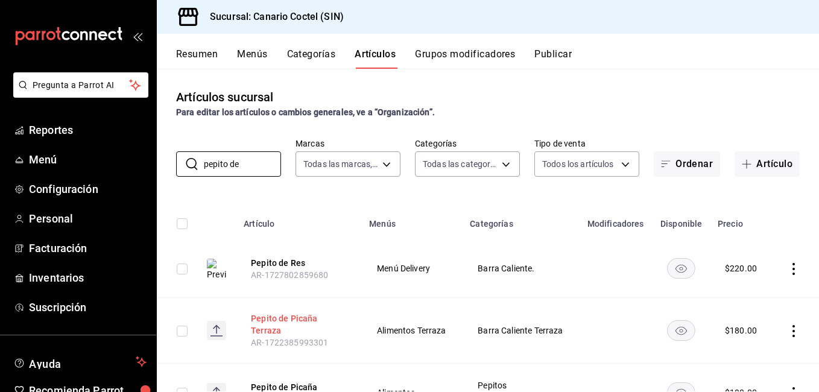
type input "pepito de"
click at [316, 322] on button "Pepito de Picaña Terraza" at bounding box center [299, 324] width 97 height 24
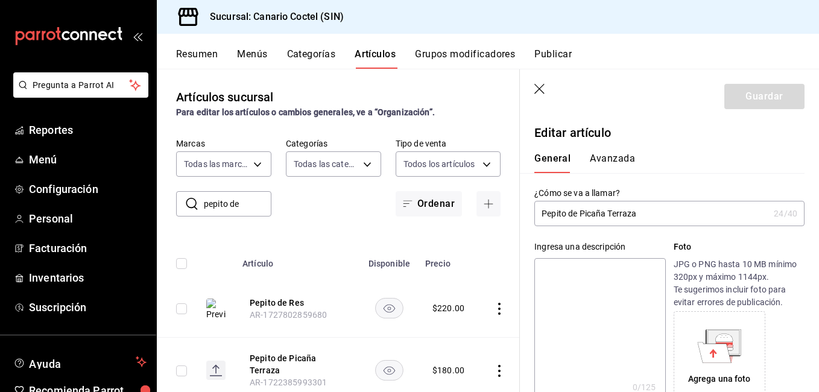
type input "$180.00"
click at [600, 217] on input "Pepito de Picaña Terraza" at bounding box center [651, 213] width 235 height 24
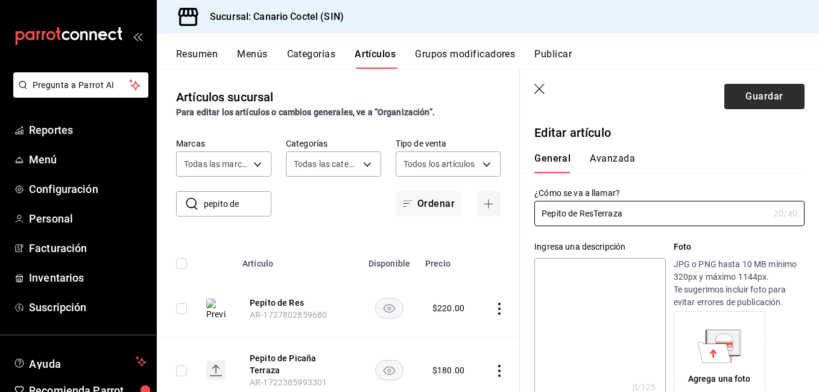
type input "Pepito de ResTerraza"
click at [770, 100] on button "Guardar" at bounding box center [764, 96] width 80 height 25
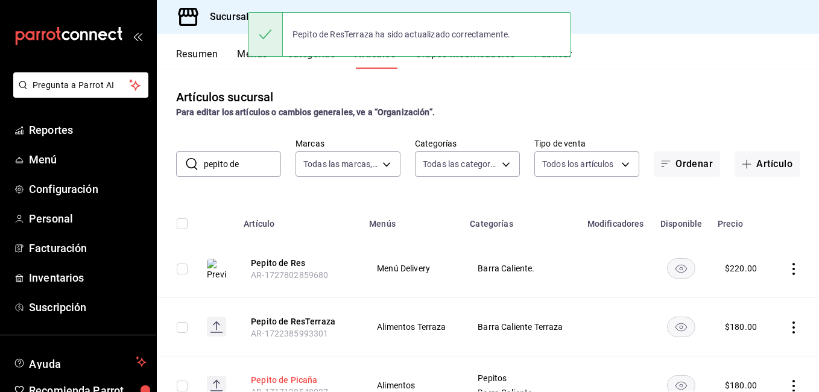
click at [292, 375] on button "Pepito de Picaña" at bounding box center [299, 380] width 97 height 12
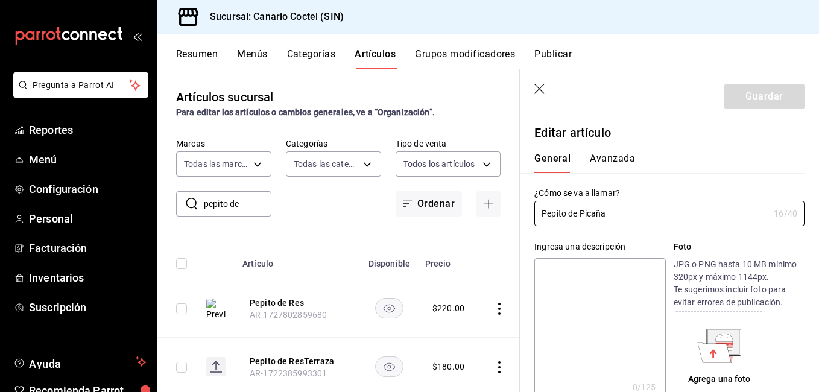
type input "$180.00"
click at [599, 219] on input "Pepito de Picaña" at bounding box center [651, 213] width 235 height 24
type input "Pepito de Res"
click at [761, 90] on button "Guardar" at bounding box center [764, 96] width 80 height 25
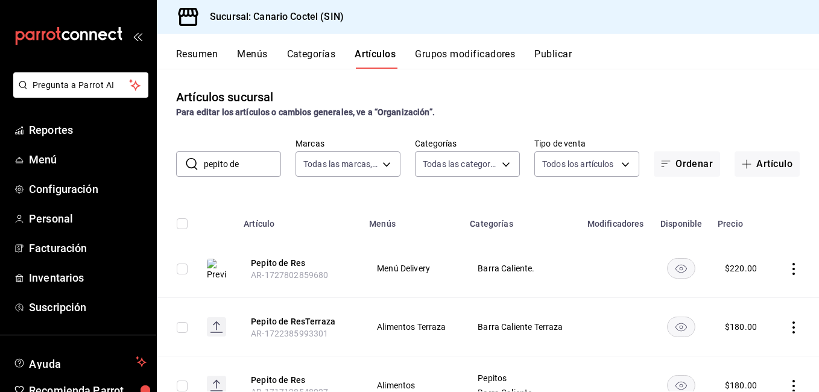
scroll to position [52, 0]
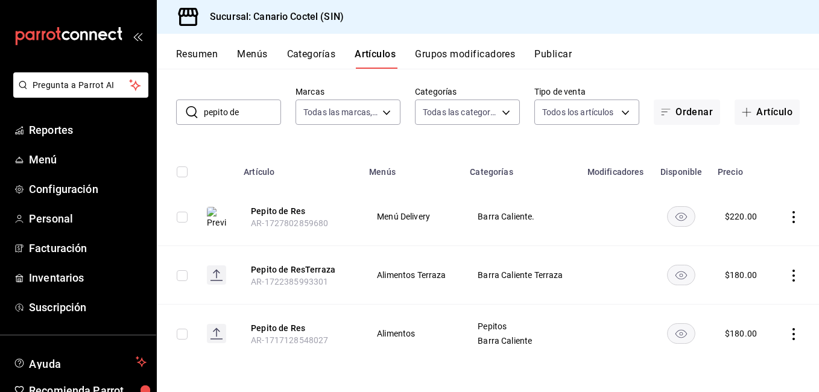
click at [264, 119] on input "pepito de" at bounding box center [242, 112] width 77 height 24
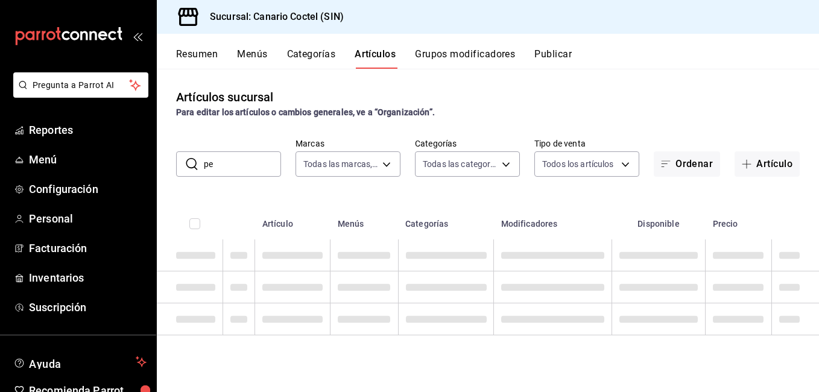
type input "p"
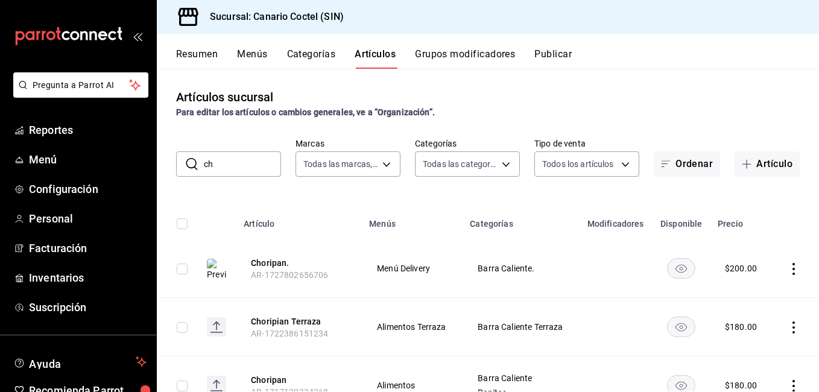
type input "c"
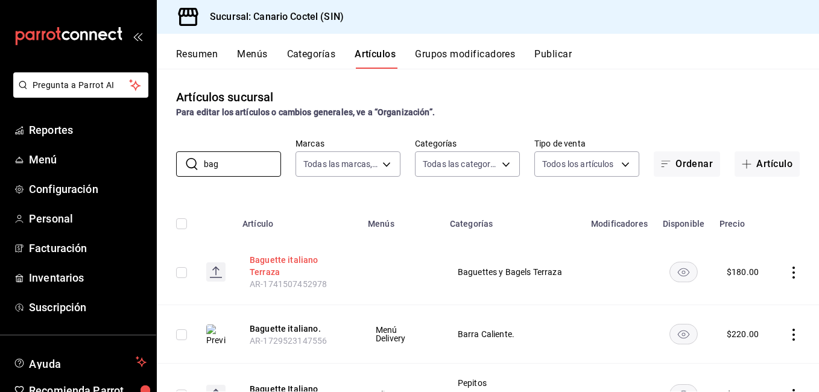
type input "bag"
click at [274, 256] on button "Baguette italiano Terraza" at bounding box center [298, 266] width 97 height 24
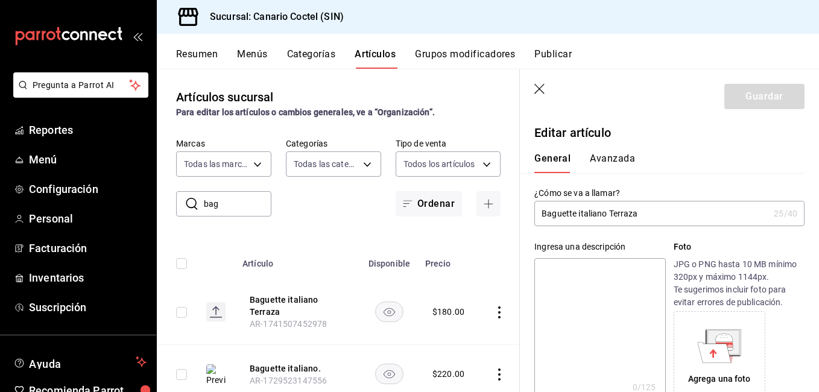
type input "$180.00"
click at [562, 215] on input "Baguette italiano Terraza" at bounding box center [651, 213] width 235 height 24
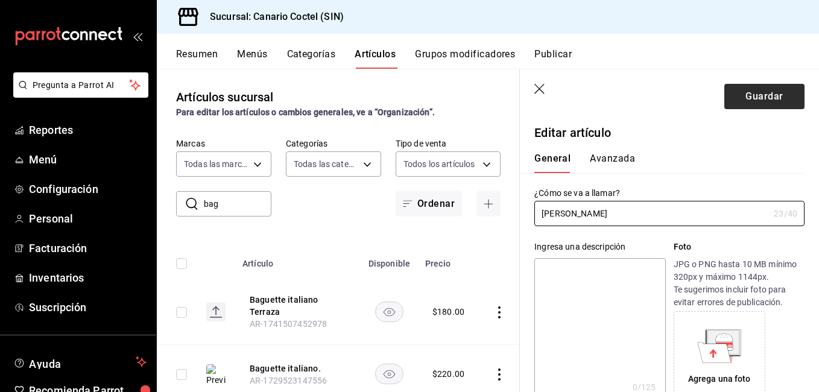
type input "[PERSON_NAME]"
click at [756, 98] on button "Guardar" at bounding box center [764, 96] width 80 height 25
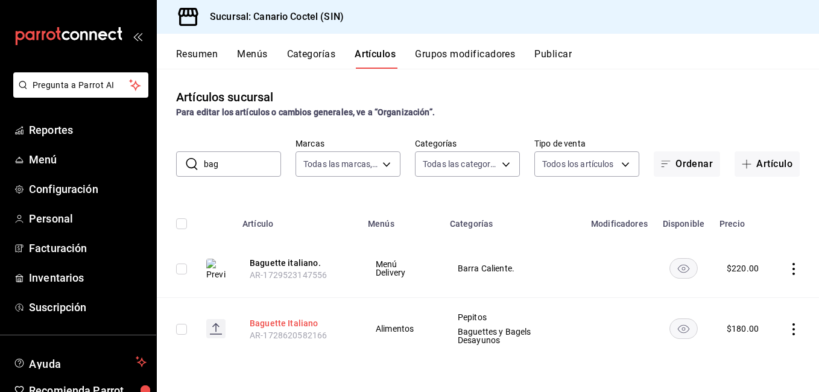
click at [273, 317] on button "Baguette Italiano" at bounding box center [298, 323] width 97 height 12
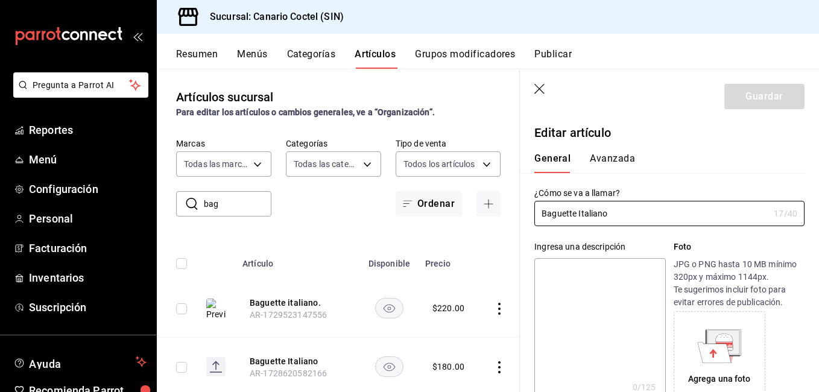
type input "$180.00"
click at [556, 217] on input "Baguette Italiano" at bounding box center [651, 213] width 235 height 24
type input "[PERSON_NAME]"
click at [734, 98] on button "Guardar" at bounding box center [764, 96] width 80 height 25
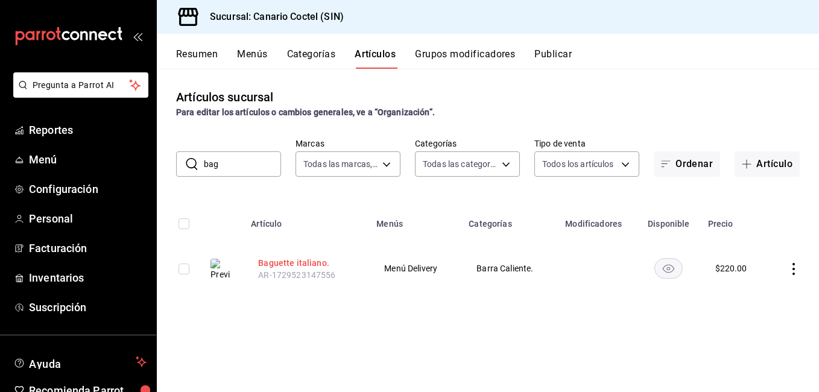
click at [293, 265] on button "Baguette italiano." at bounding box center [306, 263] width 97 height 12
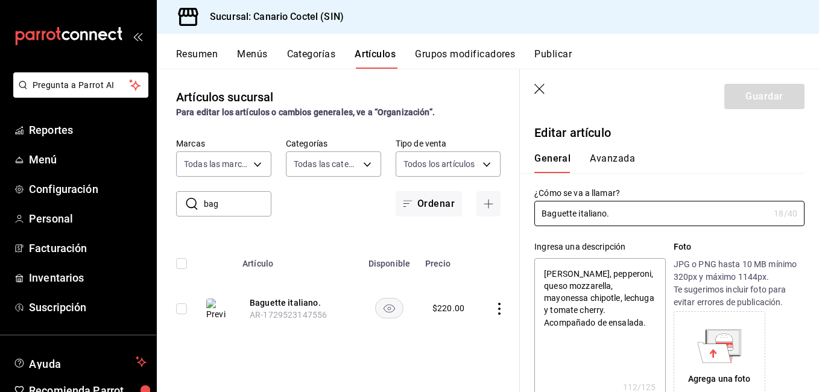
type textarea "x"
type input "$220.00"
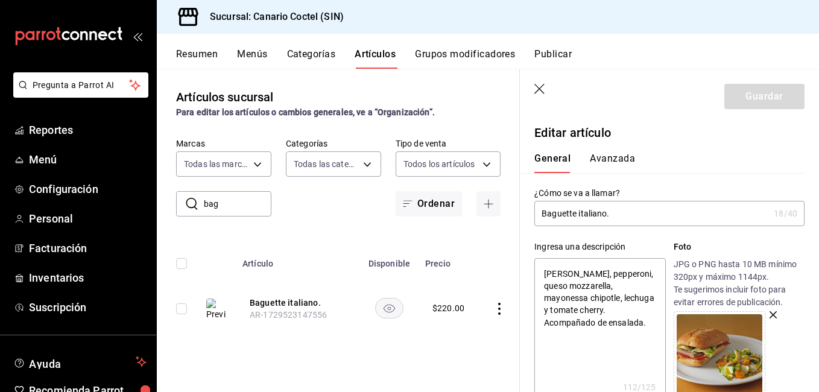
click at [556, 212] on input "Baguette italiano." at bounding box center [651, 213] width 235 height 24
type input "Pitaliano."
type textarea "x"
type input "Pepiitaliano."
type textarea "x"
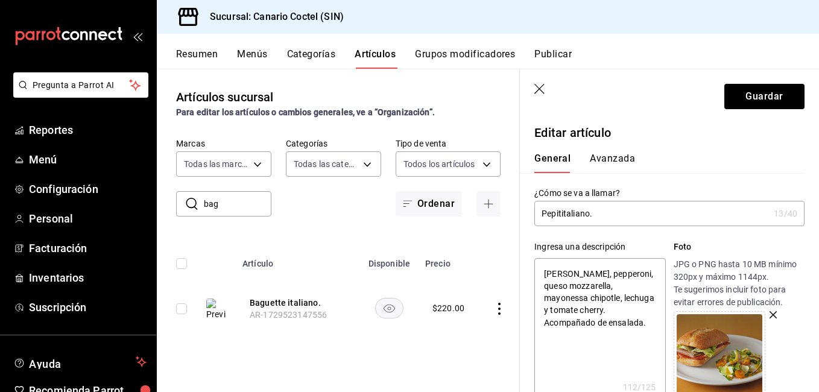
type input "Pepitoitaliano."
type textarea "x"
type input "[PERSON_NAME]."
type textarea "x"
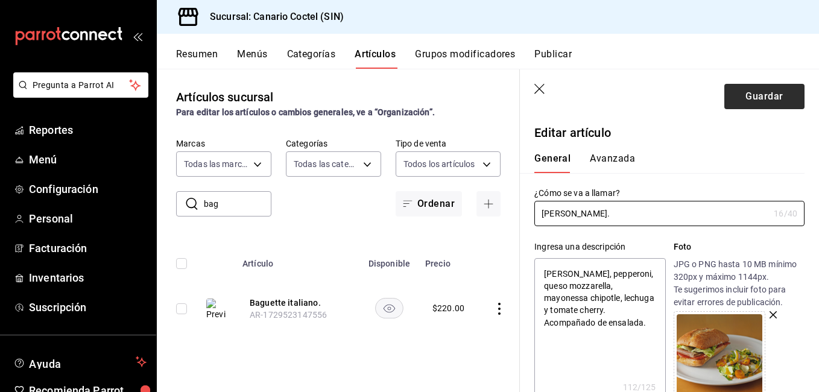
type input "[PERSON_NAME]."
click at [761, 102] on button "Guardar" at bounding box center [764, 96] width 80 height 25
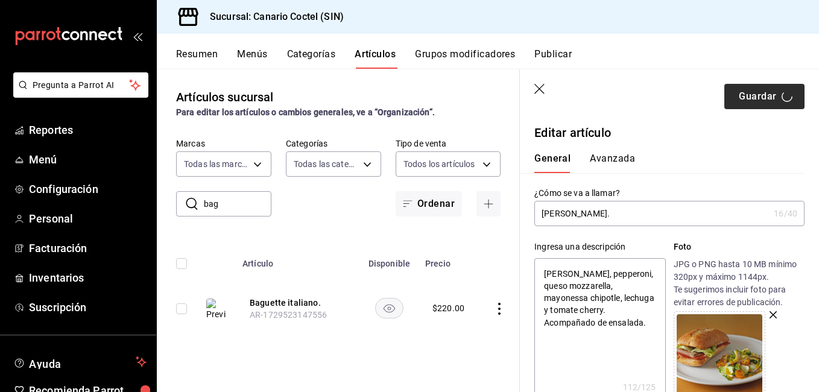
type textarea "x"
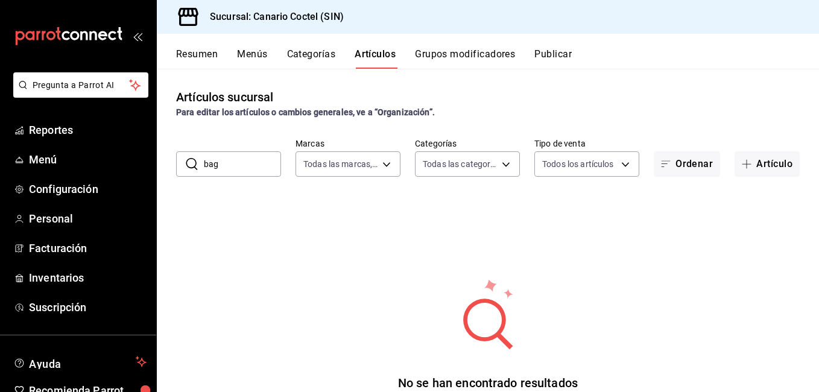
click at [262, 169] on input "bag" at bounding box center [242, 164] width 77 height 24
type input "b"
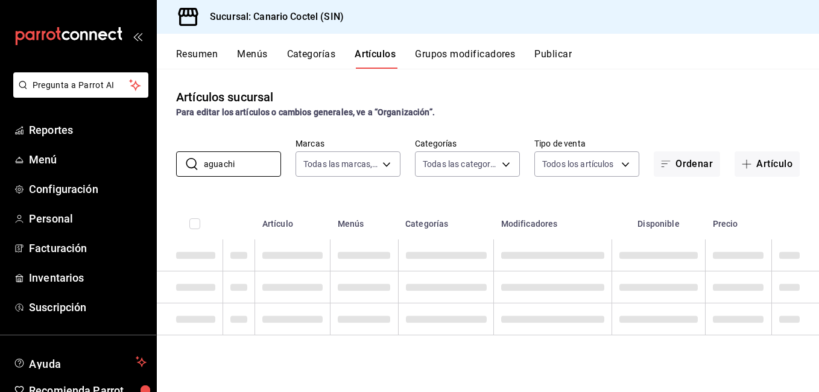
type input "aguachil"
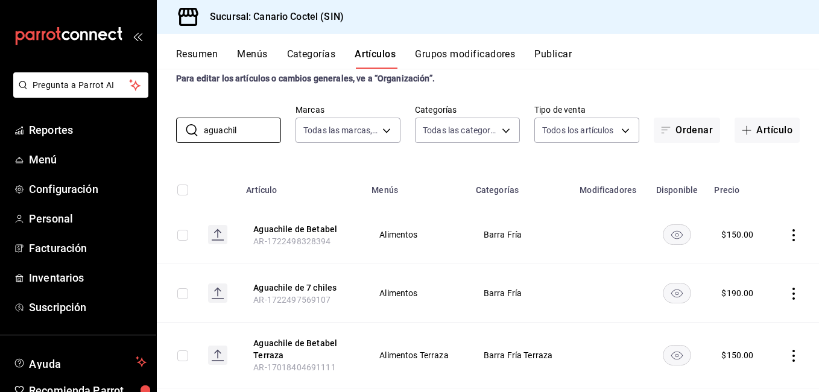
scroll to position [27, 0]
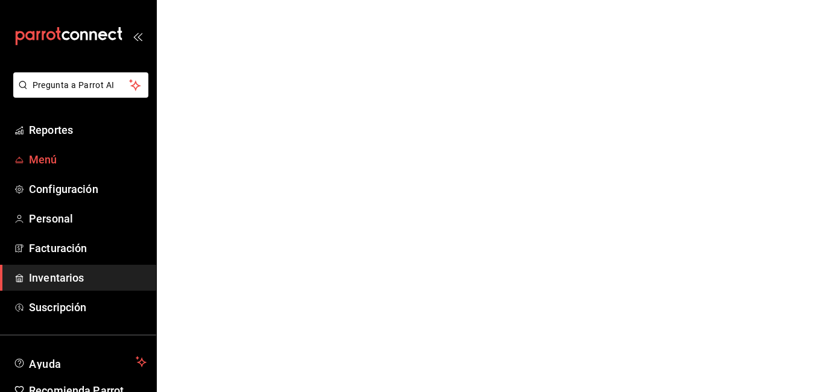
click at [49, 163] on span "Menú" at bounding box center [88, 159] width 118 height 16
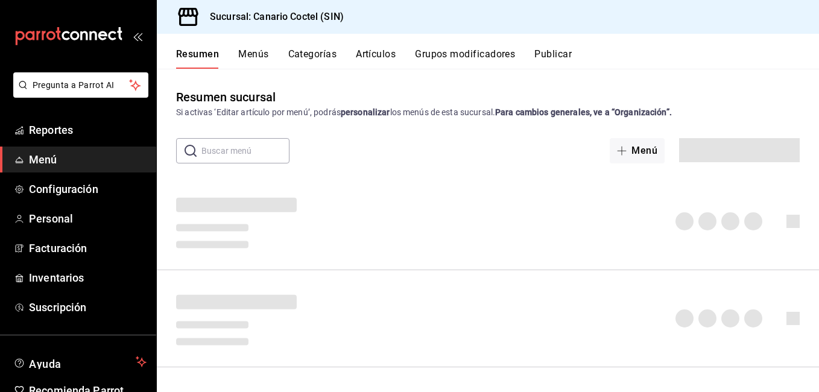
click at [380, 52] on button "Artículos" at bounding box center [376, 58] width 40 height 21
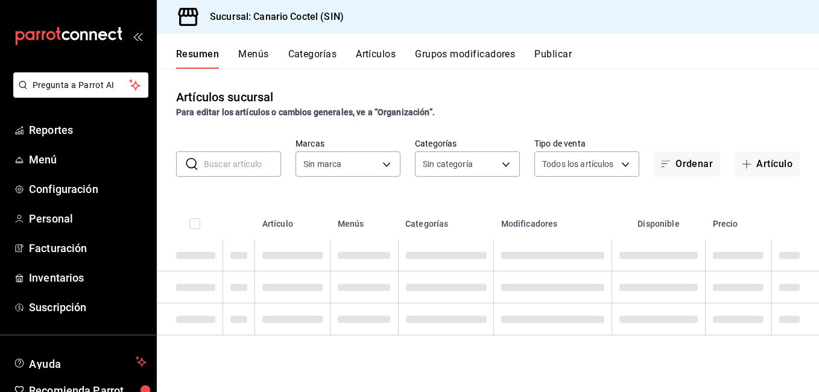
click at [236, 161] on input "text" at bounding box center [242, 164] width 77 height 24
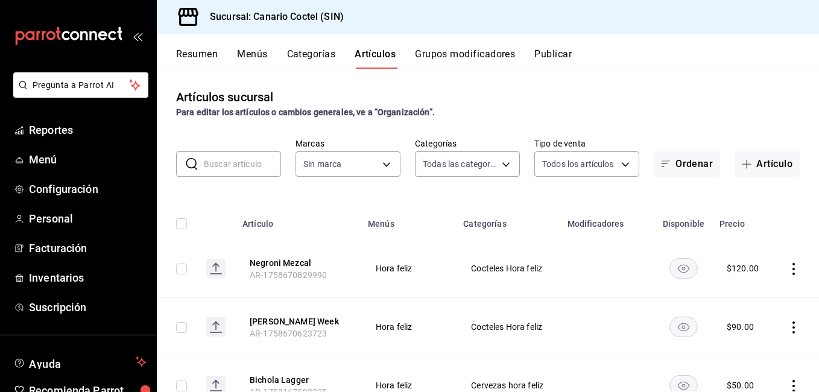
type input "e05b8e75-9bf8-4565-86e2-b88b251293e1,20f34fdd-a79d-4c94-be77-13831b650b32,18cee…"
type input "1961613a-9f1c-4786-8348-f9f968c787d0"
click at [245, 163] on input "text" at bounding box center [242, 164] width 77 height 24
type input "m"
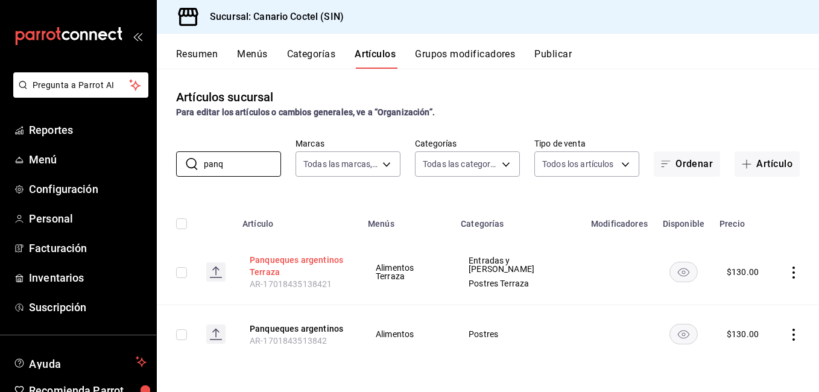
type input "panq"
click at [306, 266] on button "Panqueques argentinos Terraza" at bounding box center [298, 266] width 97 height 24
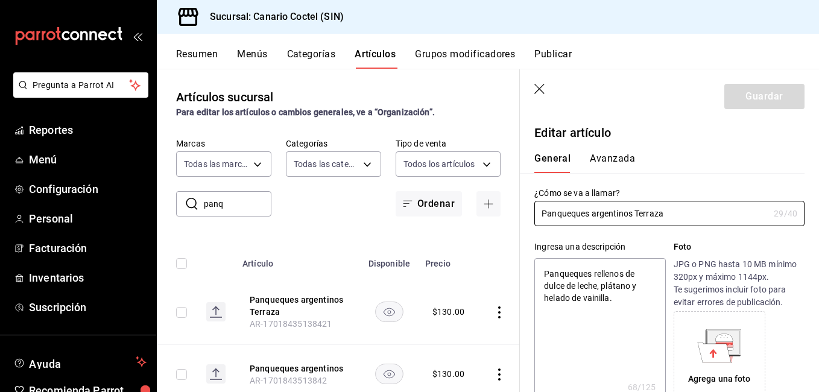
type textarea "x"
type input "$130.00"
click at [612, 219] on input "Panqueques argentinos Terraza" at bounding box center [651, 213] width 235 height 24
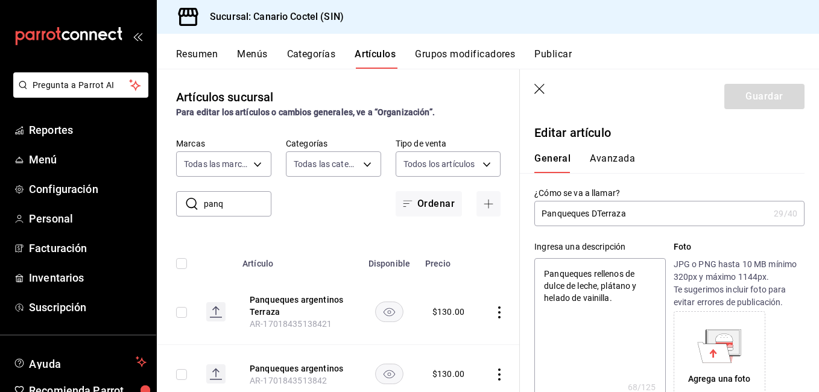
type input "Panqueques DuTerraza"
type textarea "x"
type input "Panqueques DTerraza"
type textarea "x"
type input "Panqueques Terraza"
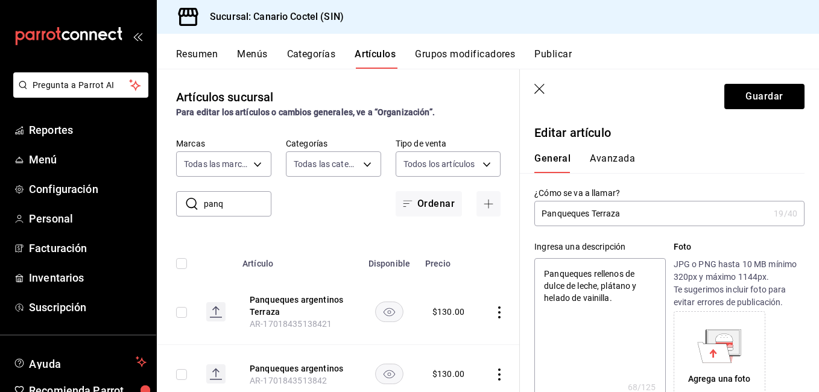
type textarea "x"
type input "Panqueques dTerraza"
type textarea "x"
type input "Panqueques duTerraza"
type textarea "x"
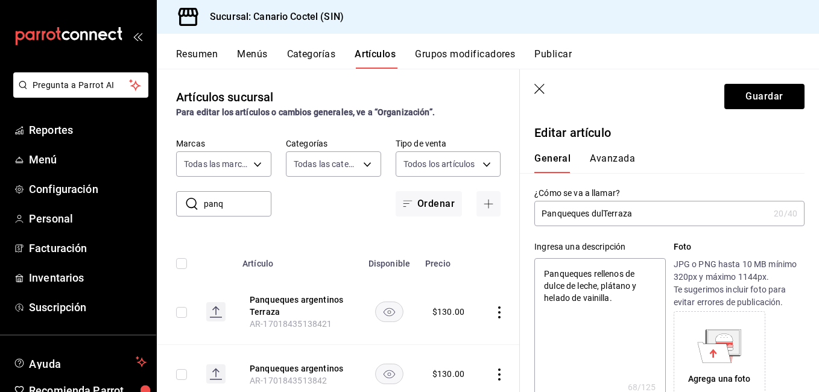
type input "Panqueques dulcTerraza"
type textarea "x"
type input "Panqueques dulceTerraza"
type textarea "x"
type input "Panqueques dulce dTerraza"
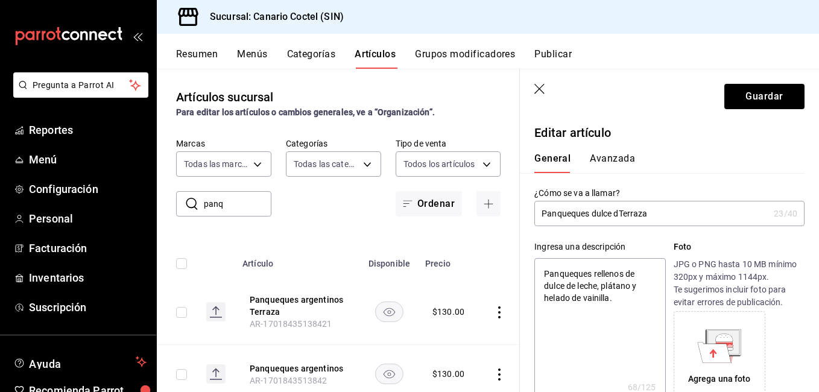
type textarea "x"
type input "Panqueques dulce de Terraza"
type textarea "x"
type input "Panqueques dulce de leTerraza"
type textarea "x"
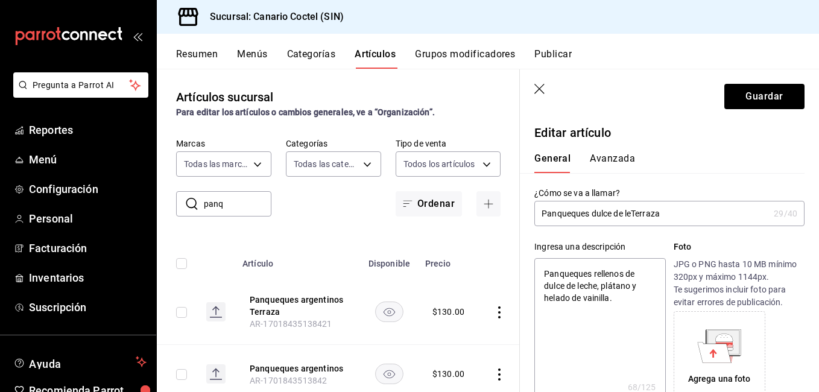
type input "Panqueques dulce de lecTerraza"
type textarea "x"
type input "Panqueques dulce de lechTerraza"
type textarea "x"
type input "Panqueques dulce de lecheTerraza"
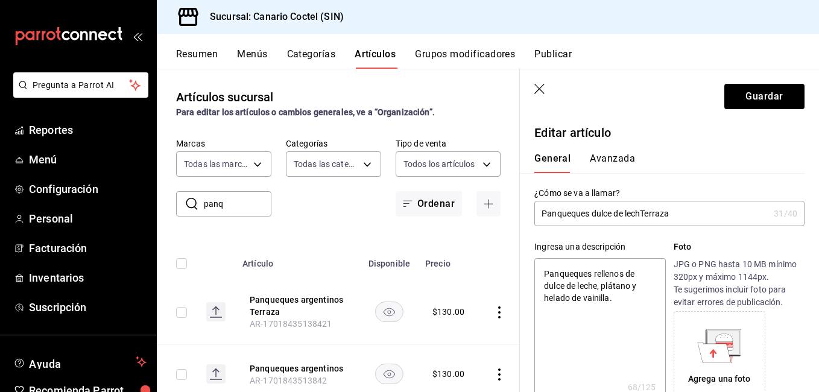
type textarea "x"
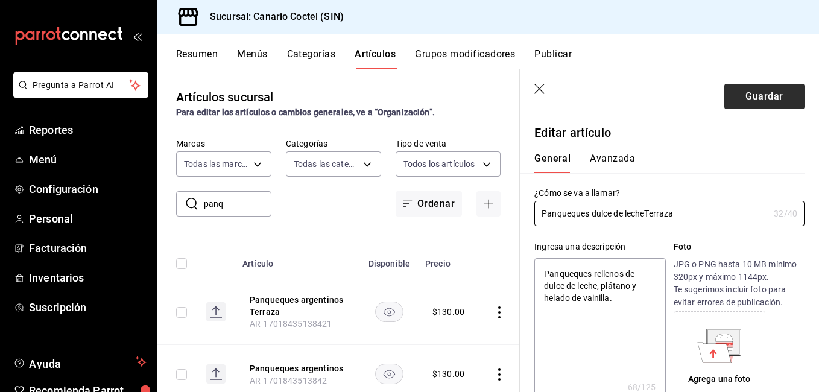
type input "Panqueques dulce de leche Terraza"
type textarea "x"
type input "Panqueques dulce de leche Terraza"
click at [765, 100] on button "Guardar" at bounding box center [764, 96] width 80 height 25
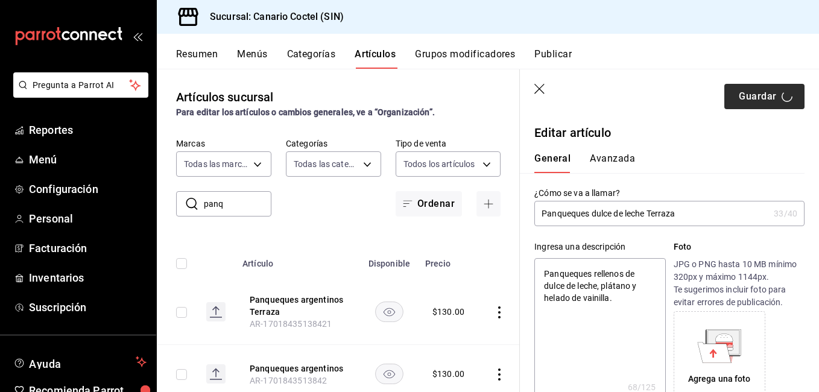
type textarea "x"
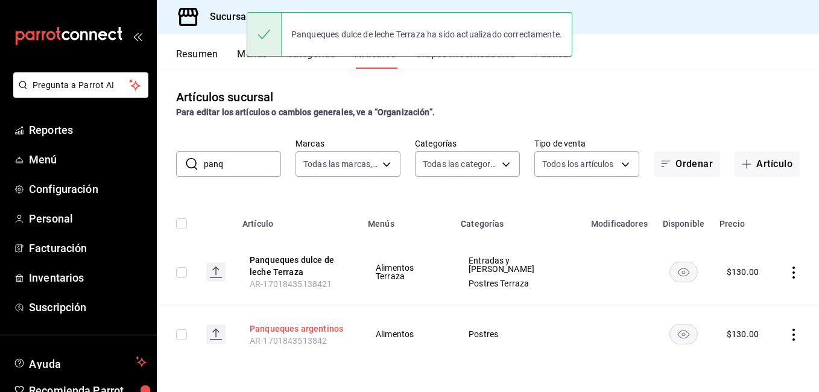
click at [309, 329] on button "Panqueques argentinos" at bounding box center [298, 329] width 97 height 12
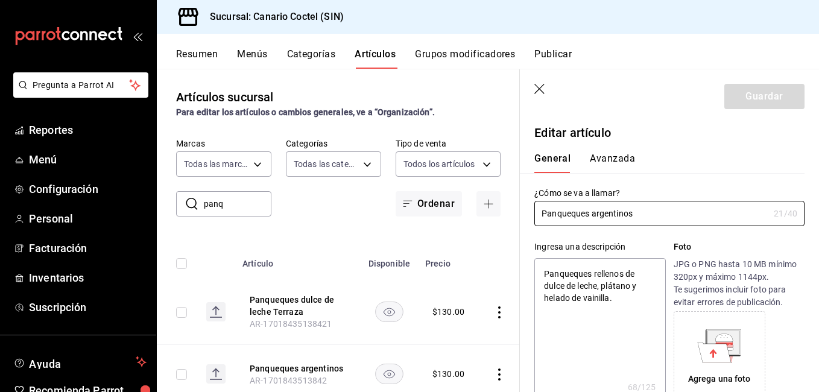
type textarea "x"
type input "$130.00"
click at [616, 215] on input "Panqueques argentinos" at bounding box center [651, 213] width 235 height 24
type input "Panqueques d"
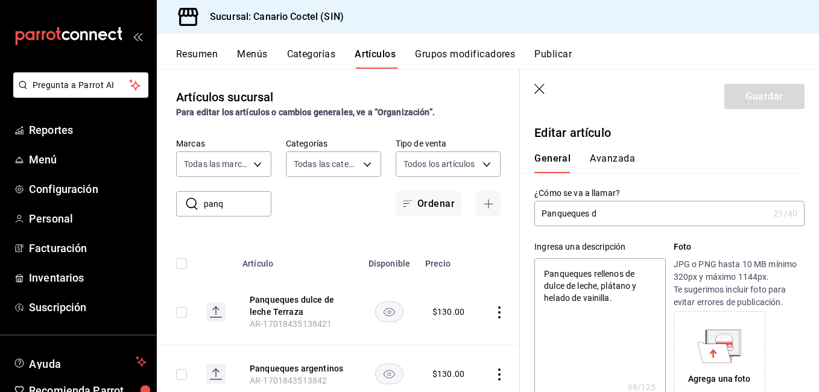
type textarea "x"
type input "Panqueques du"
type textarea "x"
type input "Panqueques dulc"
type textarea "x"
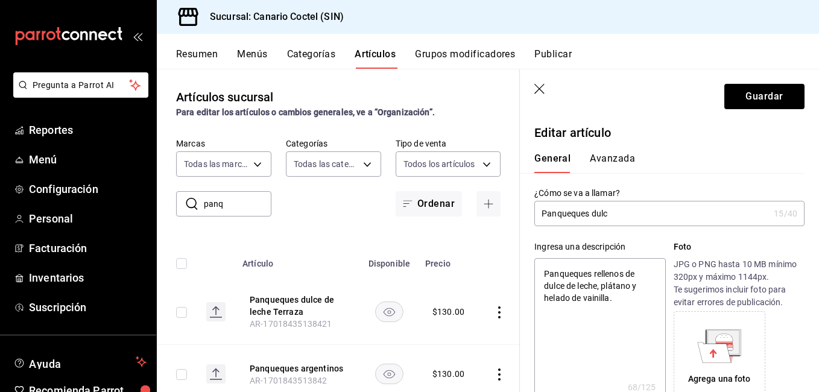
type input "Panqueques dulce"
type textarea "x"
type input "Panqueques dulce d"
type textarea "x"
type input "Panqueques dulce de"
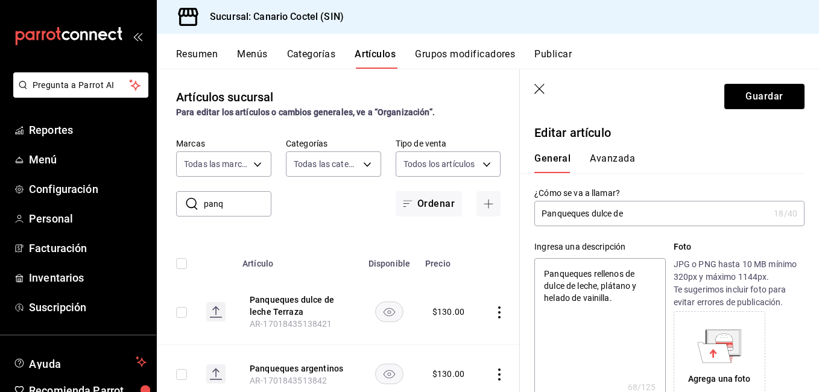
type textarea "x"
type input "Panqueques dulce de"
type textarea "x"
type input "Panqueques dulce de le"
type textarea "x"
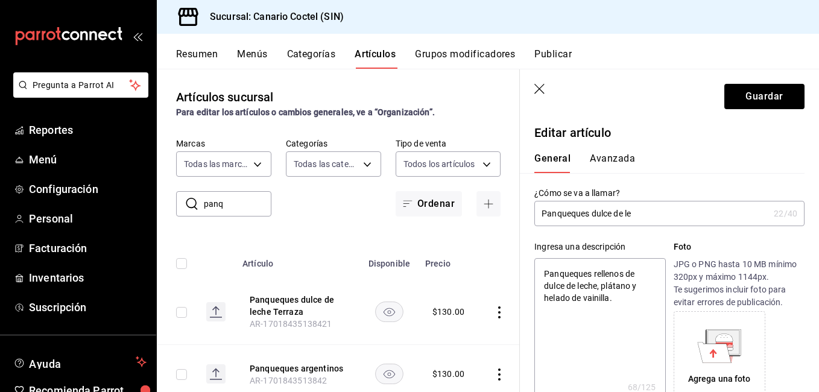
type input "Panqueques dulce de lec"
type textarea "x"
type input "Panqueques dulce de lech"
type textarea "x"
type input "Panqueques dulce de leche"
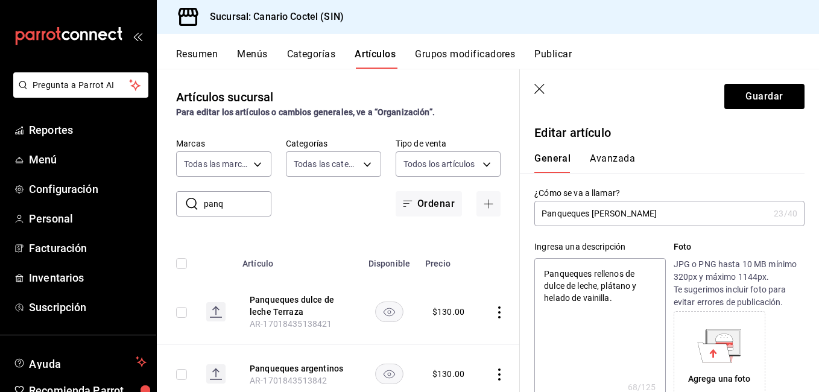
type textarea "x"
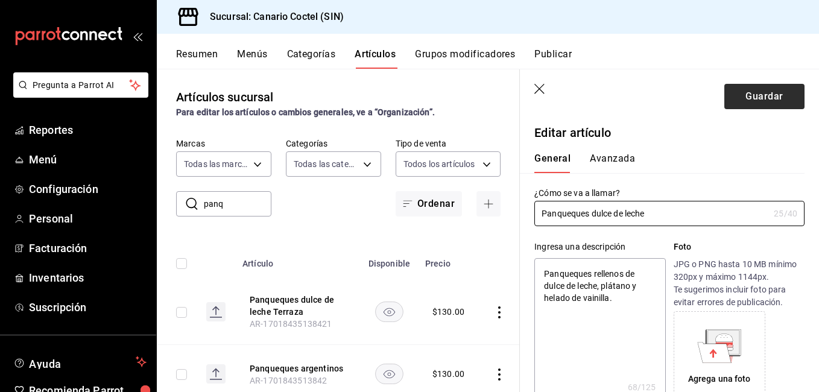
type input "Panqueques dulce de leche"
click at [754, 98] on button "Guardar" at bounding box center [764, 96] width 80 height 25
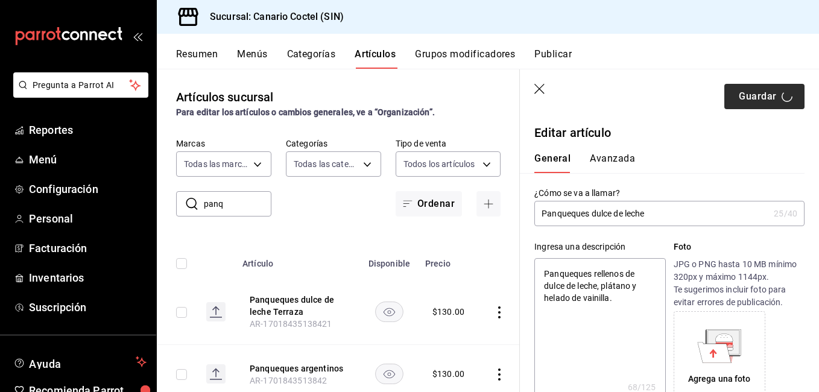
type textarea "x"
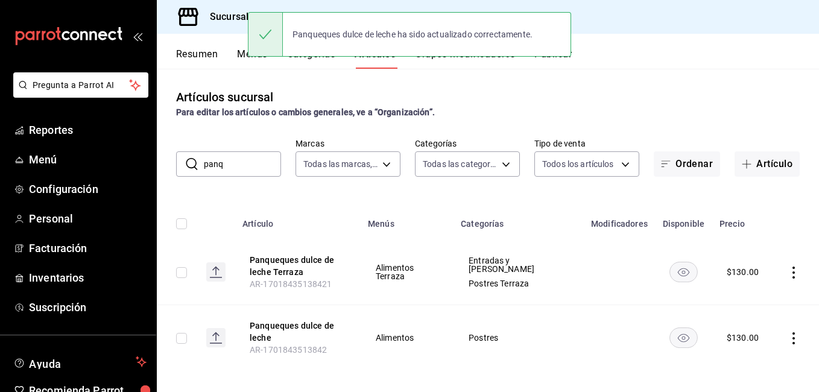
scroll to position [8, 0]
